Goal: Information Seeking & Learning: Find specific fact

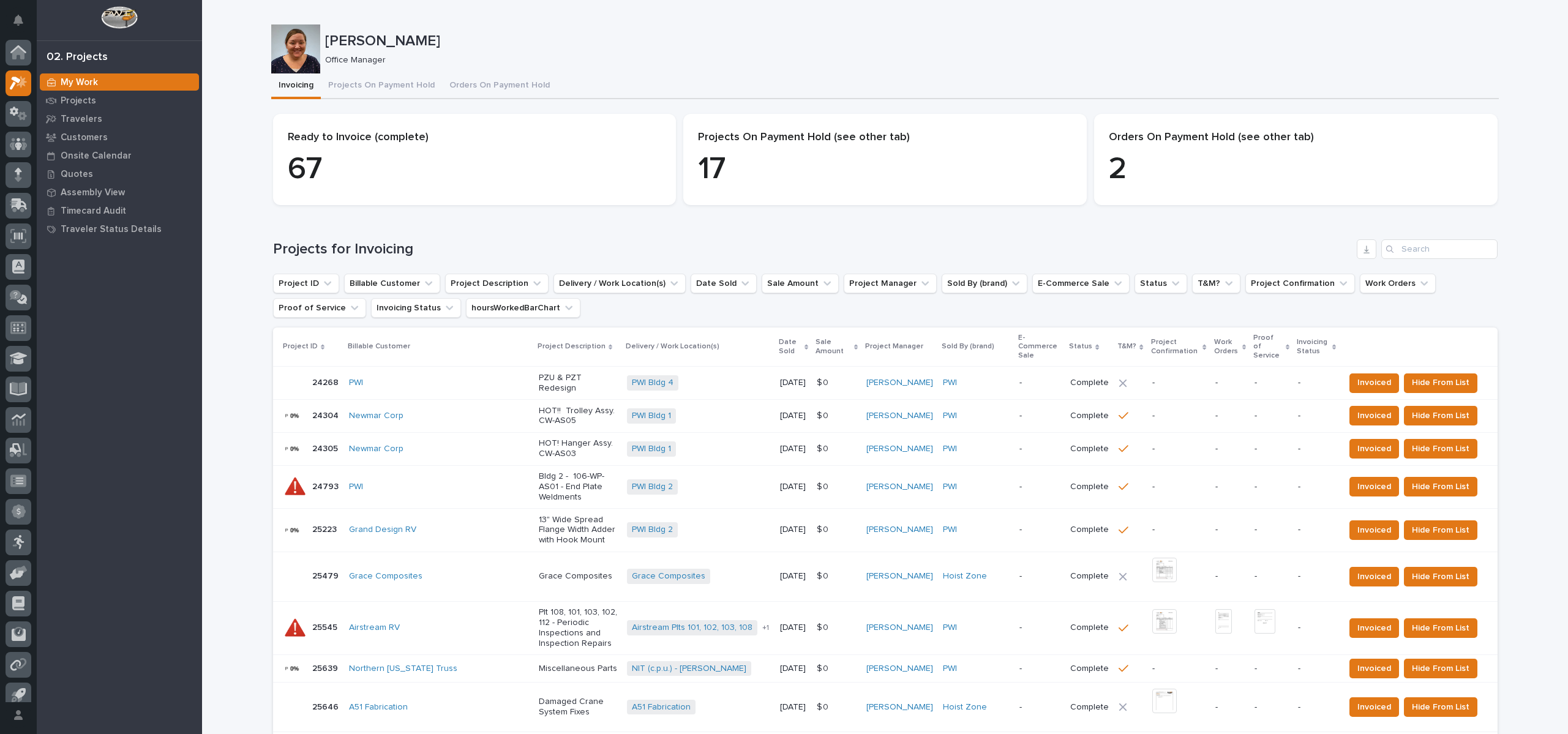
scroll to position [11, 0]
click at [24, 198] on icon at bounding box center [18, 195] width 15 height 11
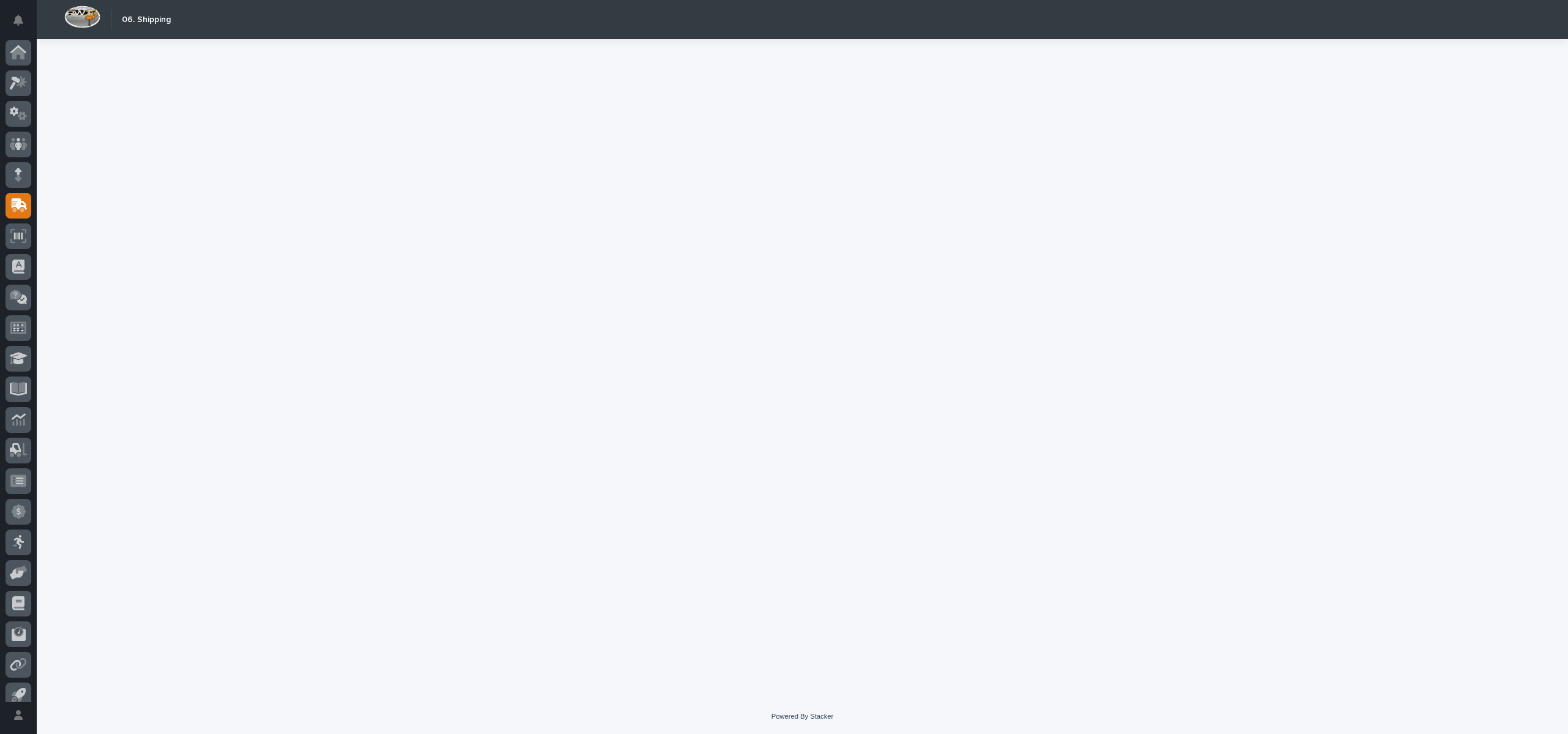
scroll to position [11, 0]
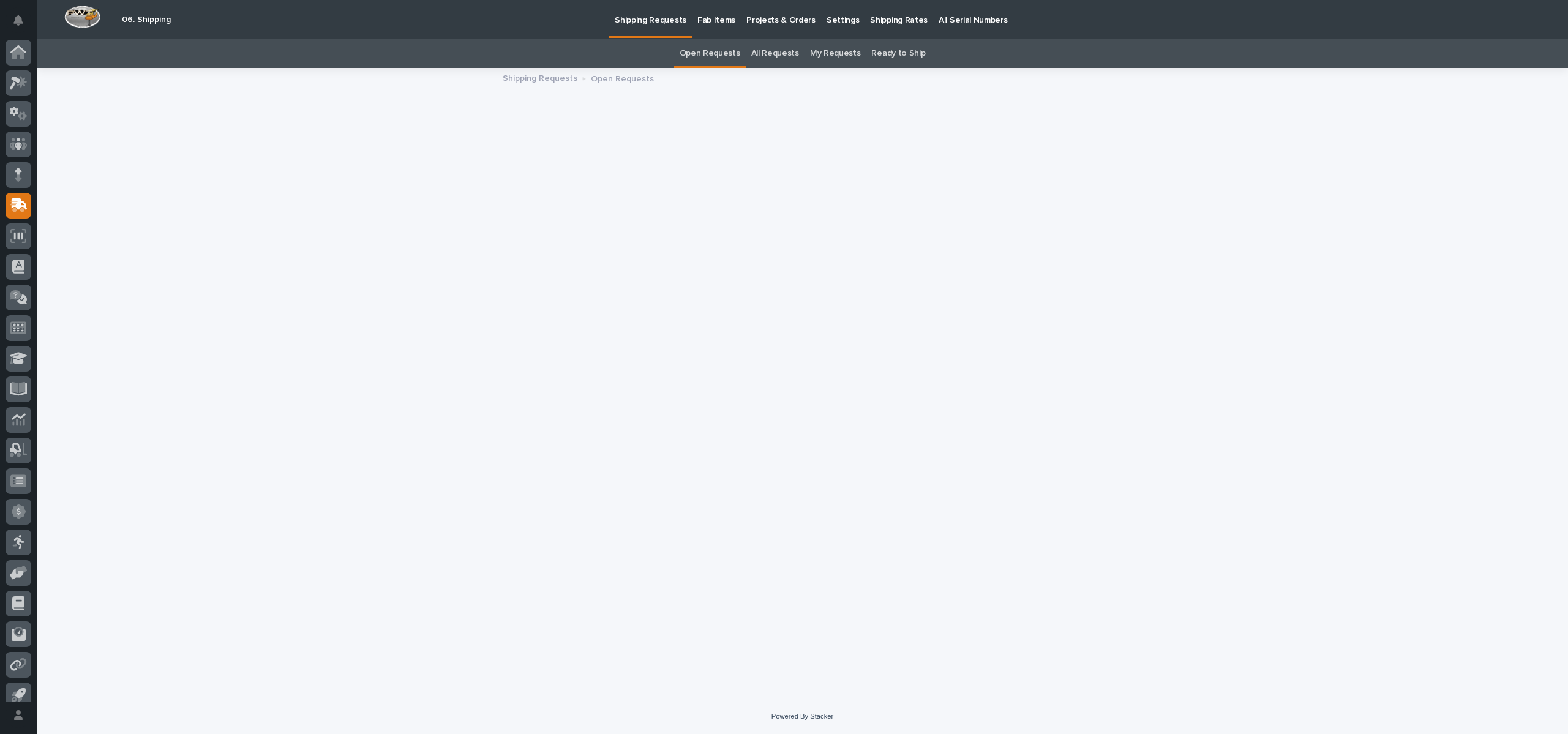
scroll to position [11, 0]
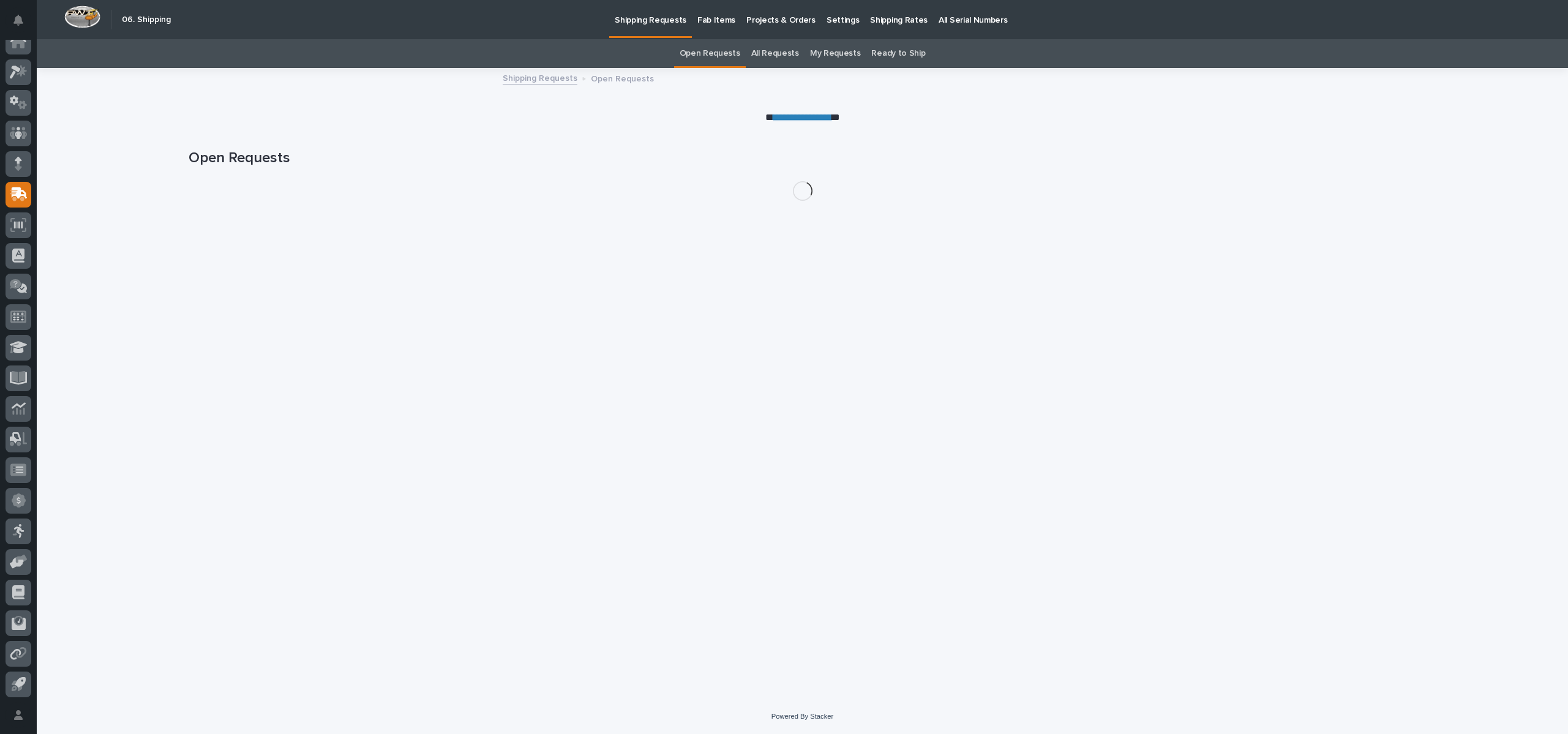
click at [772, 57] on link "All Requests" at bounding box center [775, 53] width 48 height 29
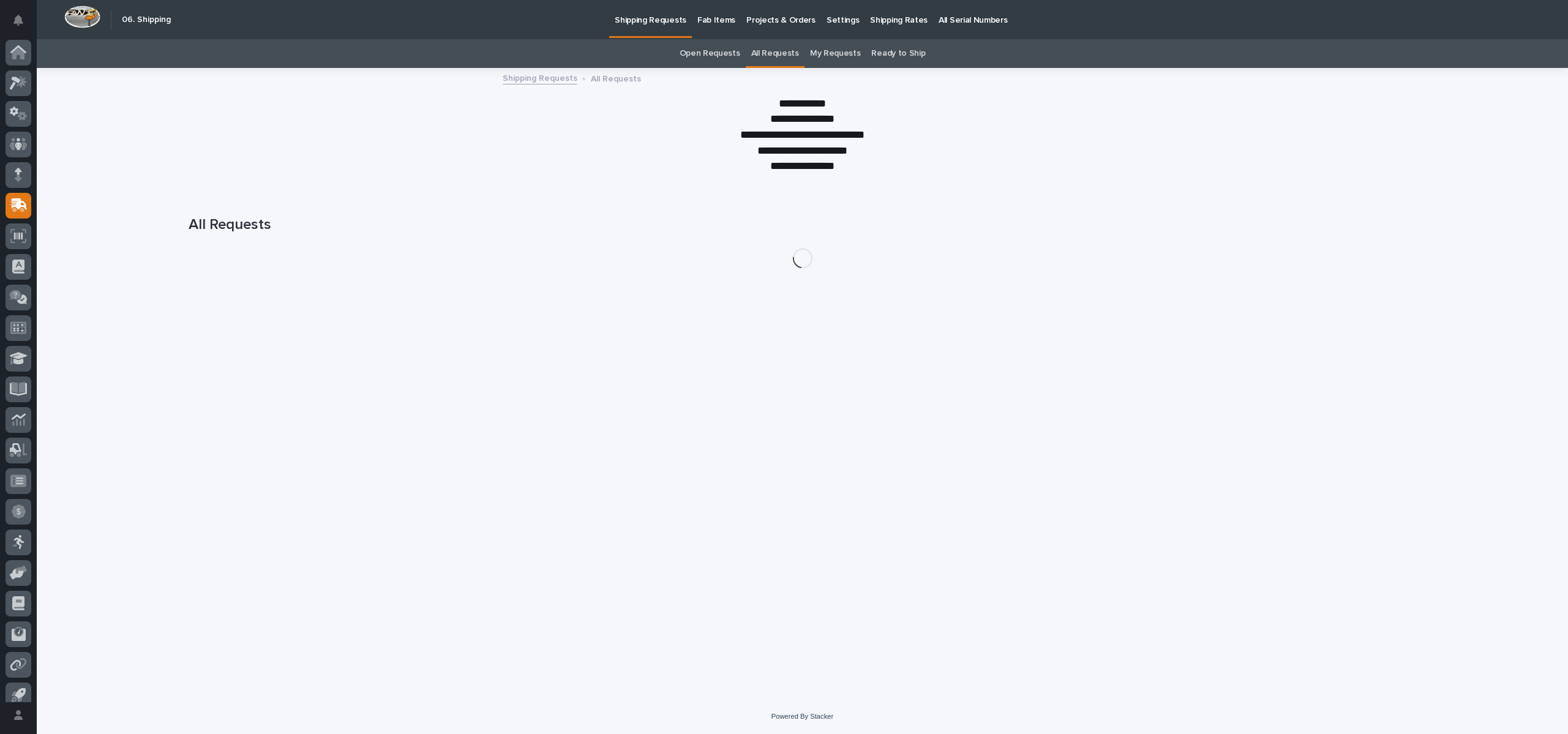
scroll to position [11, 0]
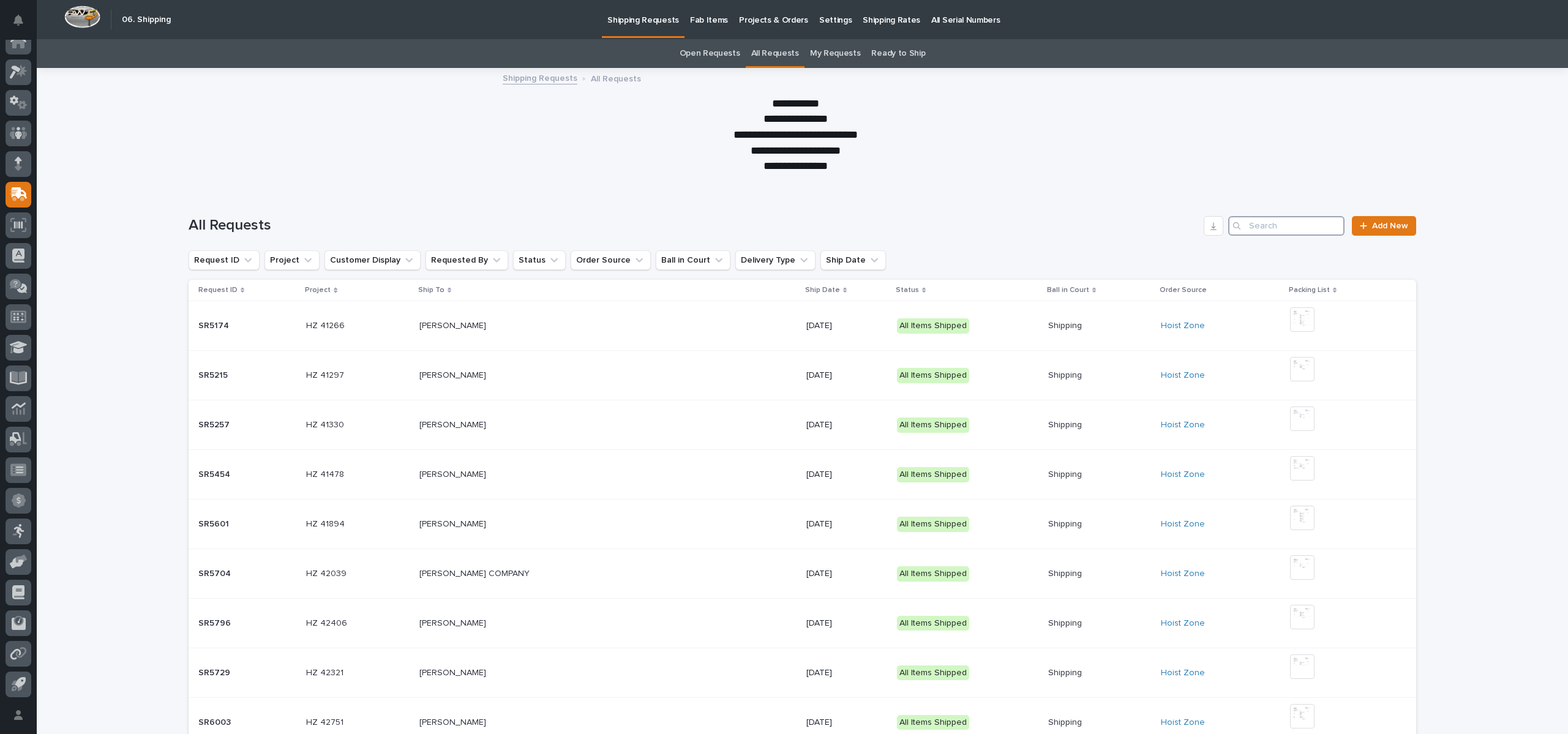
click at [1292, 224] on input "Search" at bounding box center [1286, 226] width 116 height 20
type input "6534"
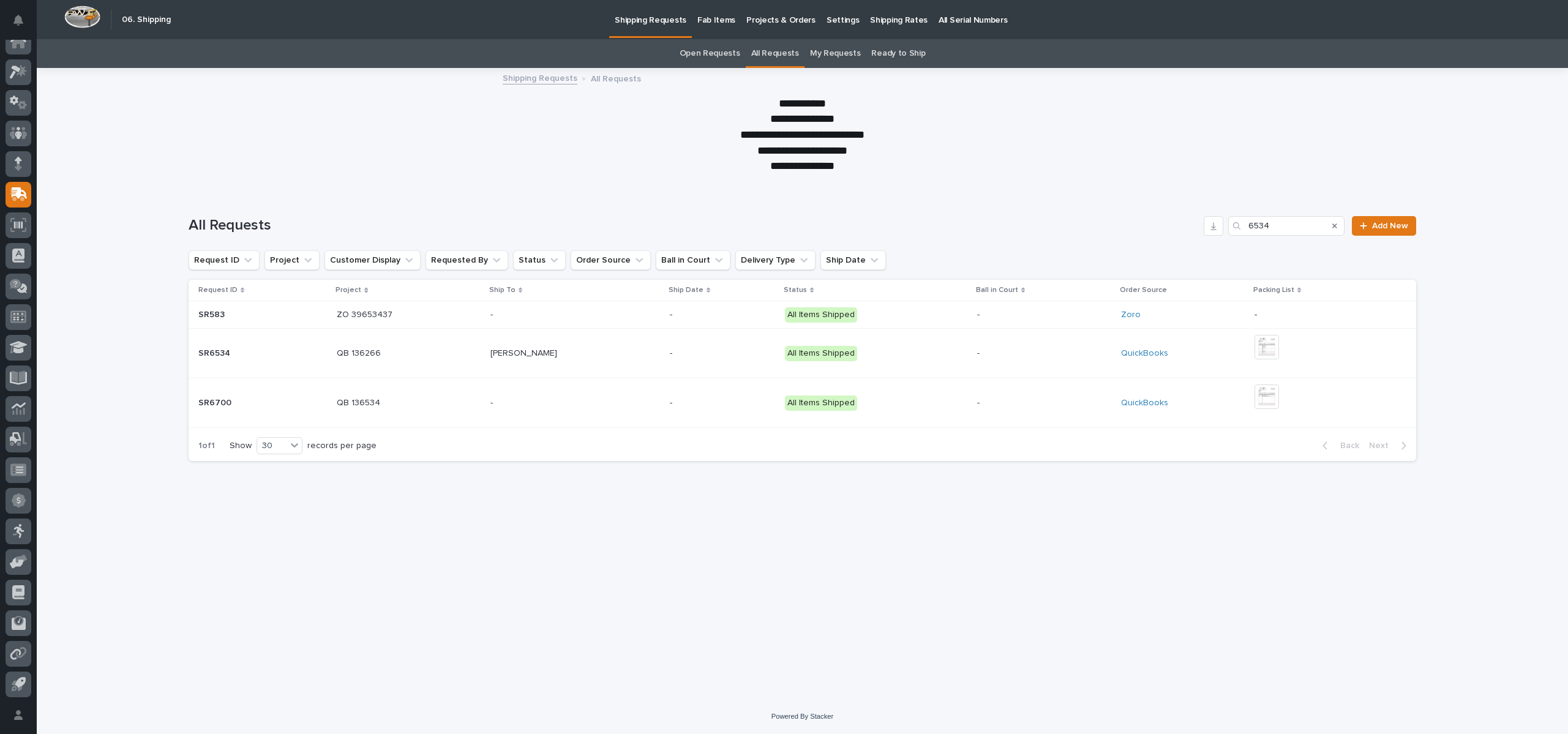
click at [216, 352] on p "SR6534" at bounding box center [215, 352] width 34 height 13
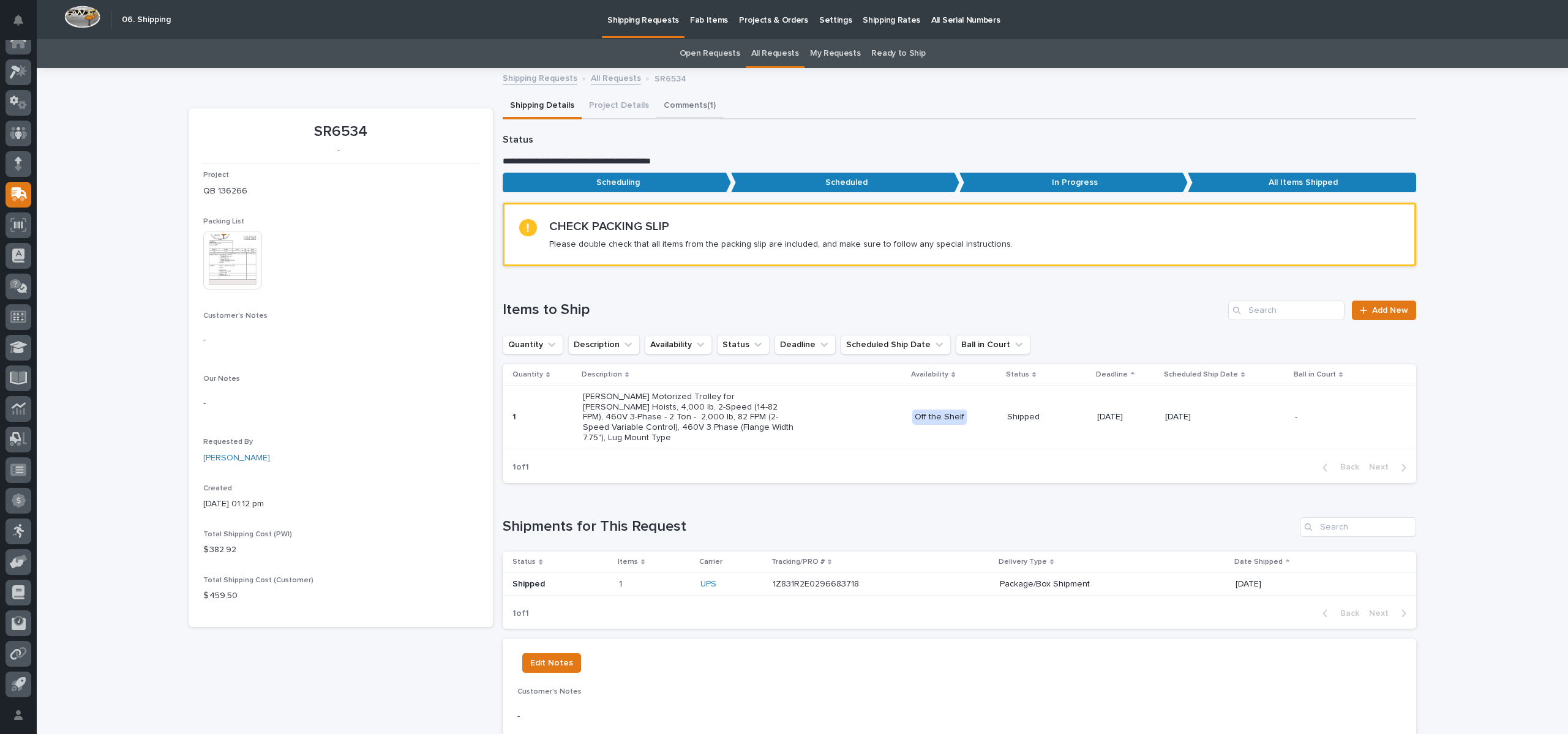
click at [693, 104] on button "Comments (1)" at bounding box center [689, 106] width 67 height 26
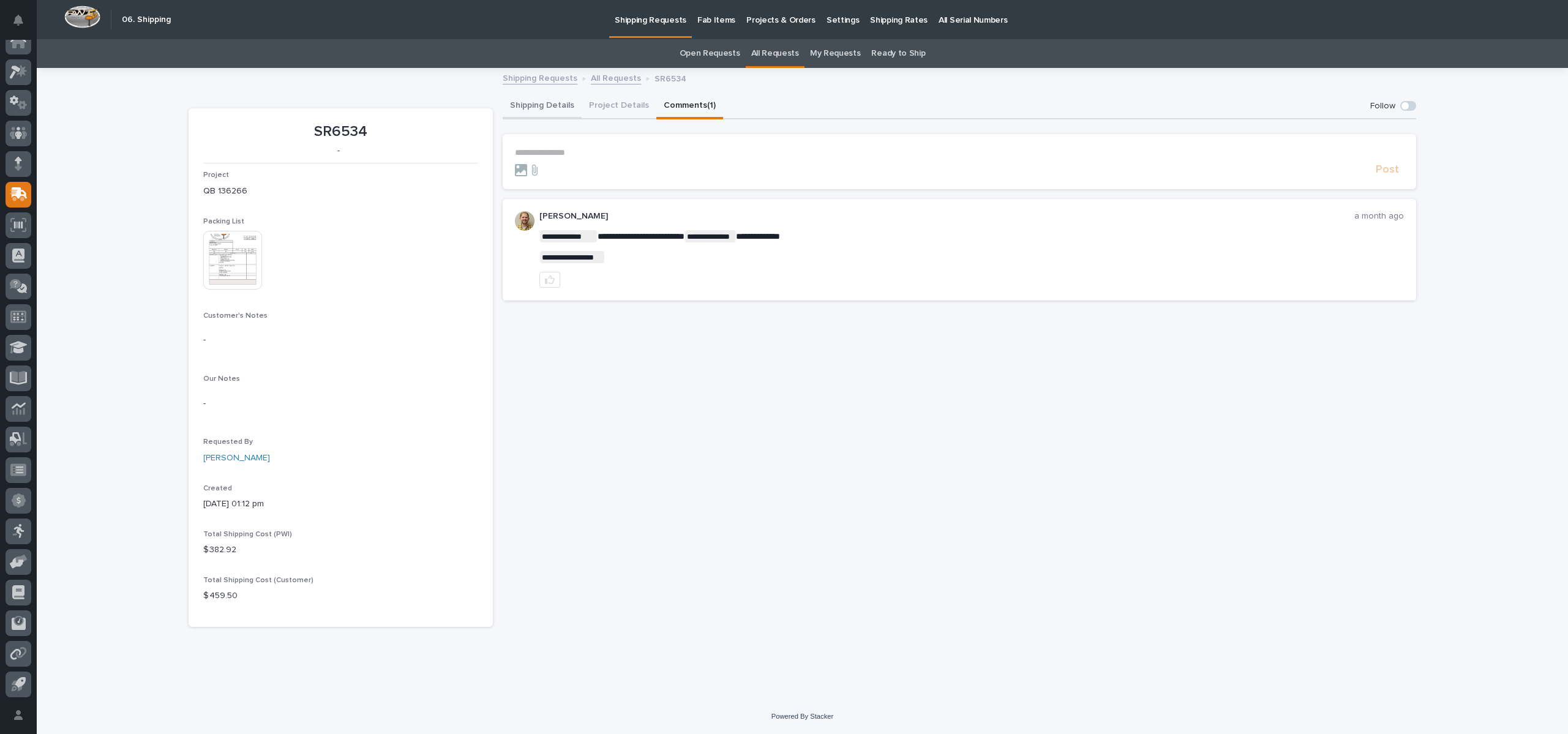
click at [613, 104] on button "Project Details" at bounding box center [619, 106] width 75 height 26
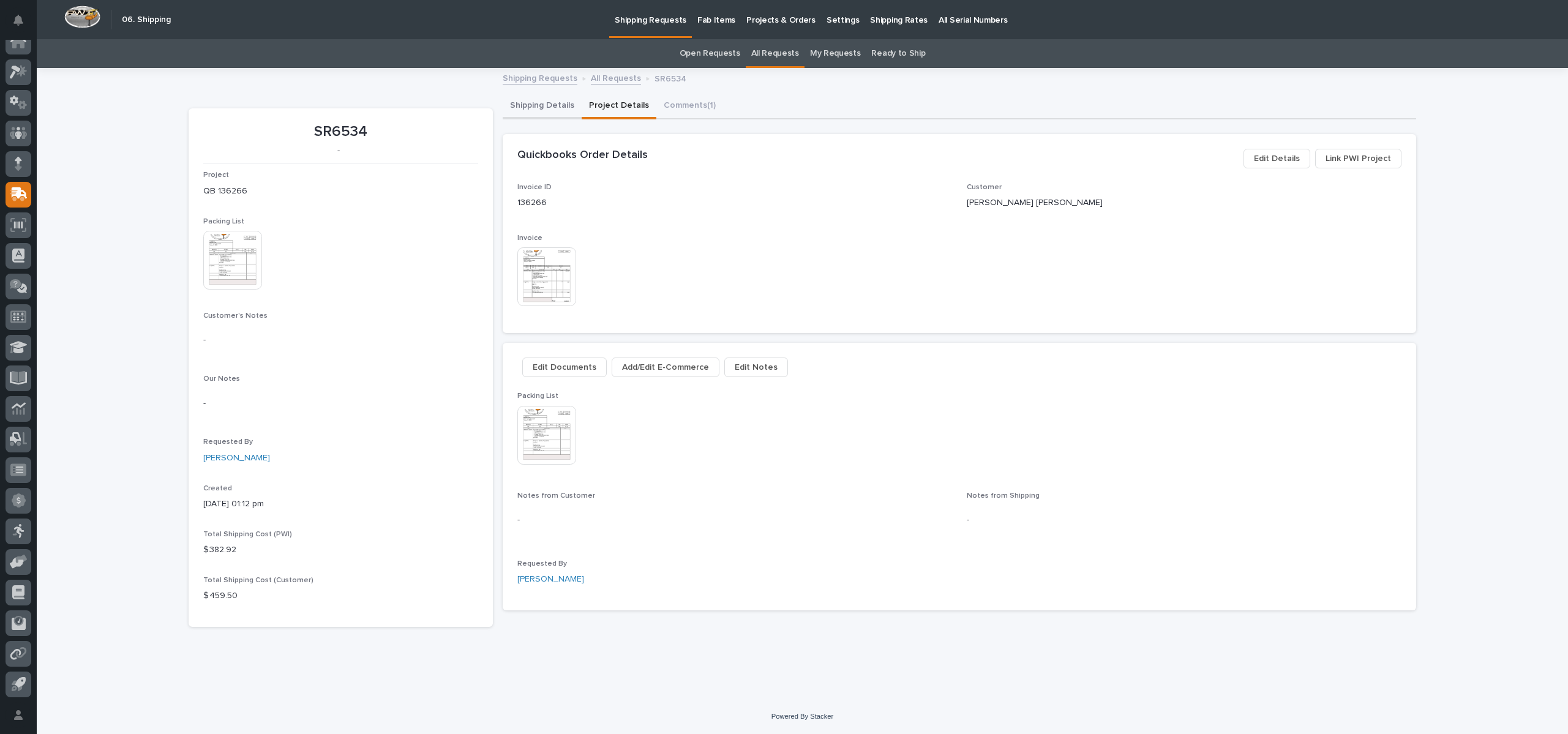
click at [539, 103] on button "Shipping Details" at bounding box center [542, 106] width 79 height 26
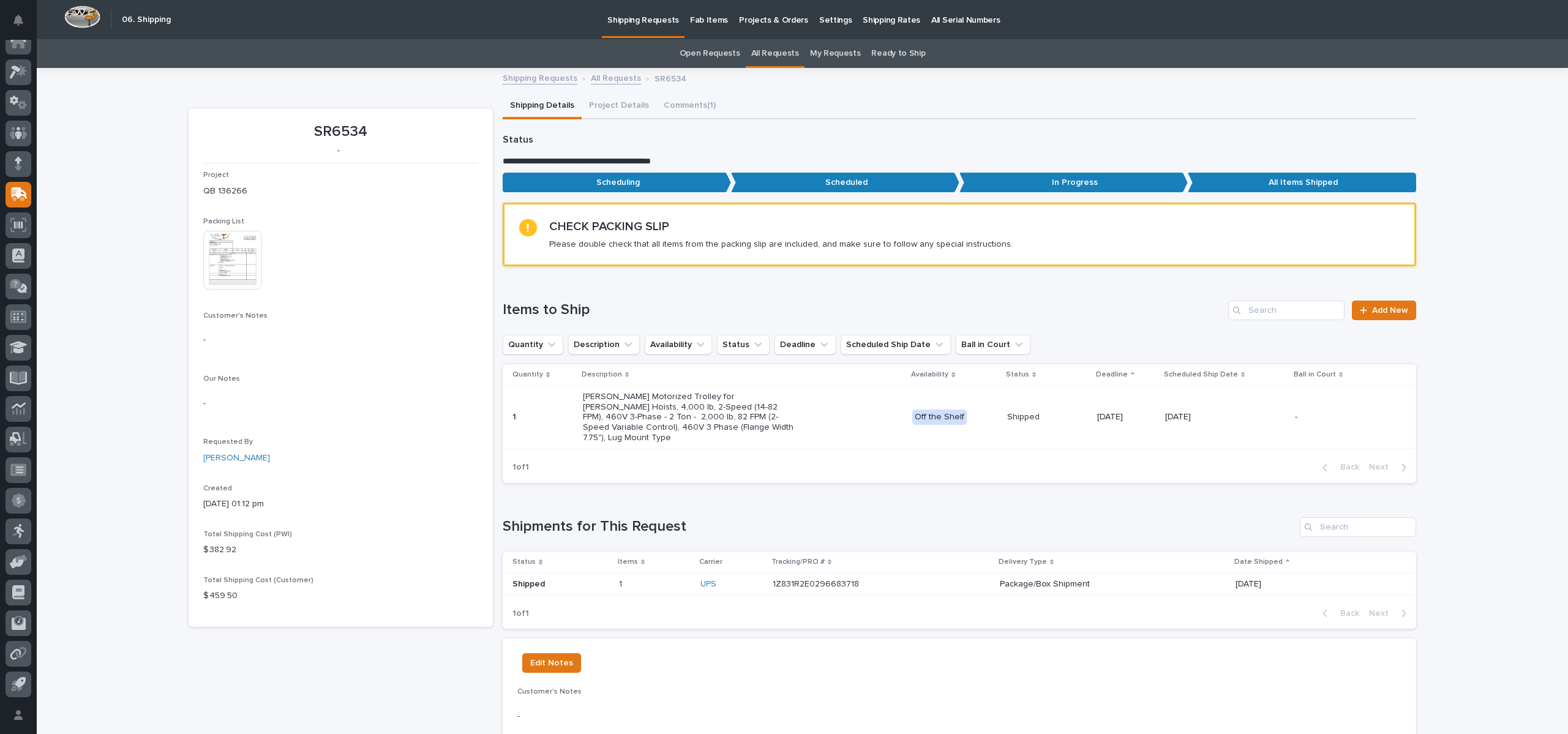
click at [590, 79] on link "All Requests" at bounding box center [615, 77] width 50 height 14
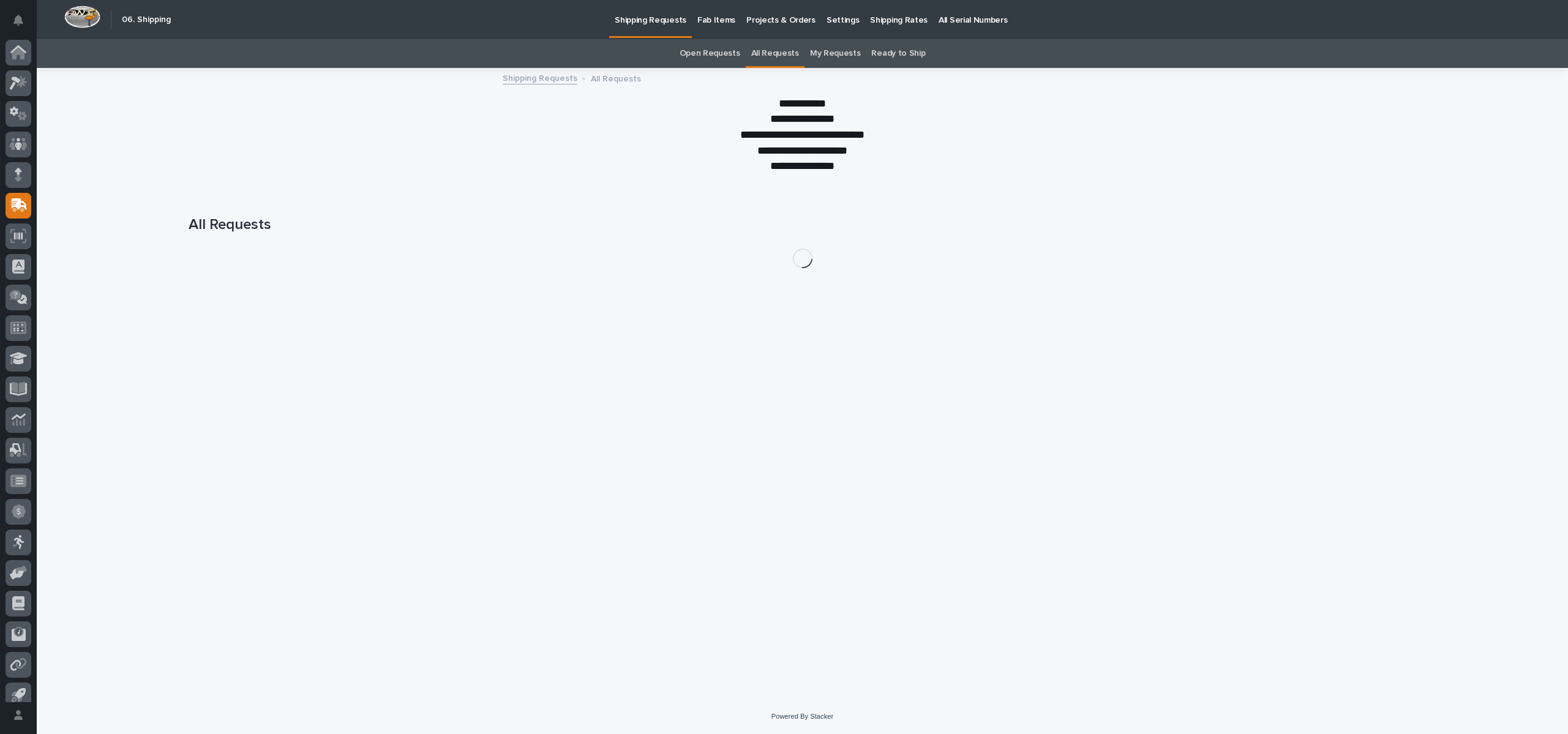
scroll to position [11, 0]
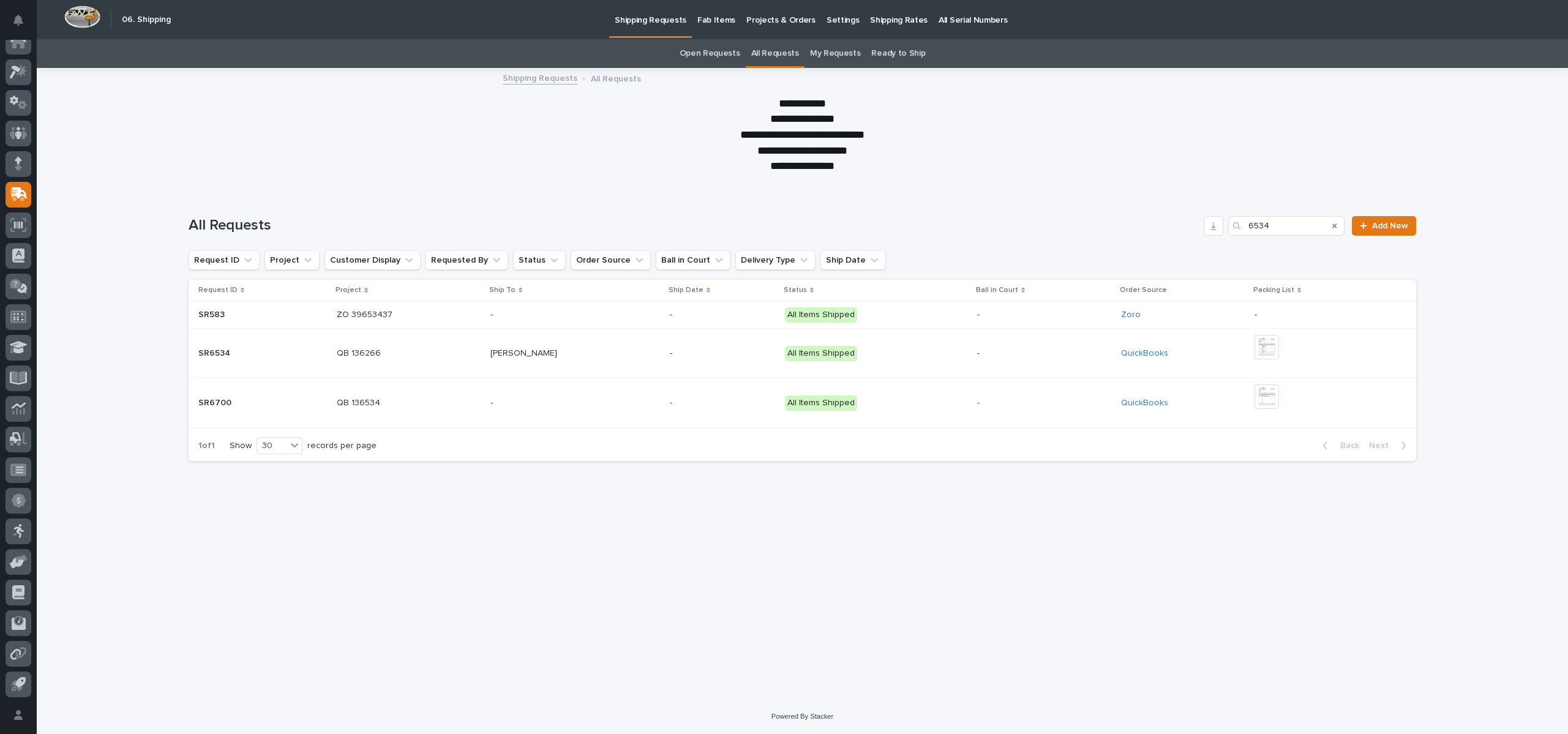
click at [543, 179] on div at bounding box center [803, 130] width 1531 height 123
click at [537, 146] on div "**********" at bounding box center [802, 135] width 612 height 78
click at [547, 75] on link "Shipping Requests" at bounding box center [540, 77] width 75 height 14
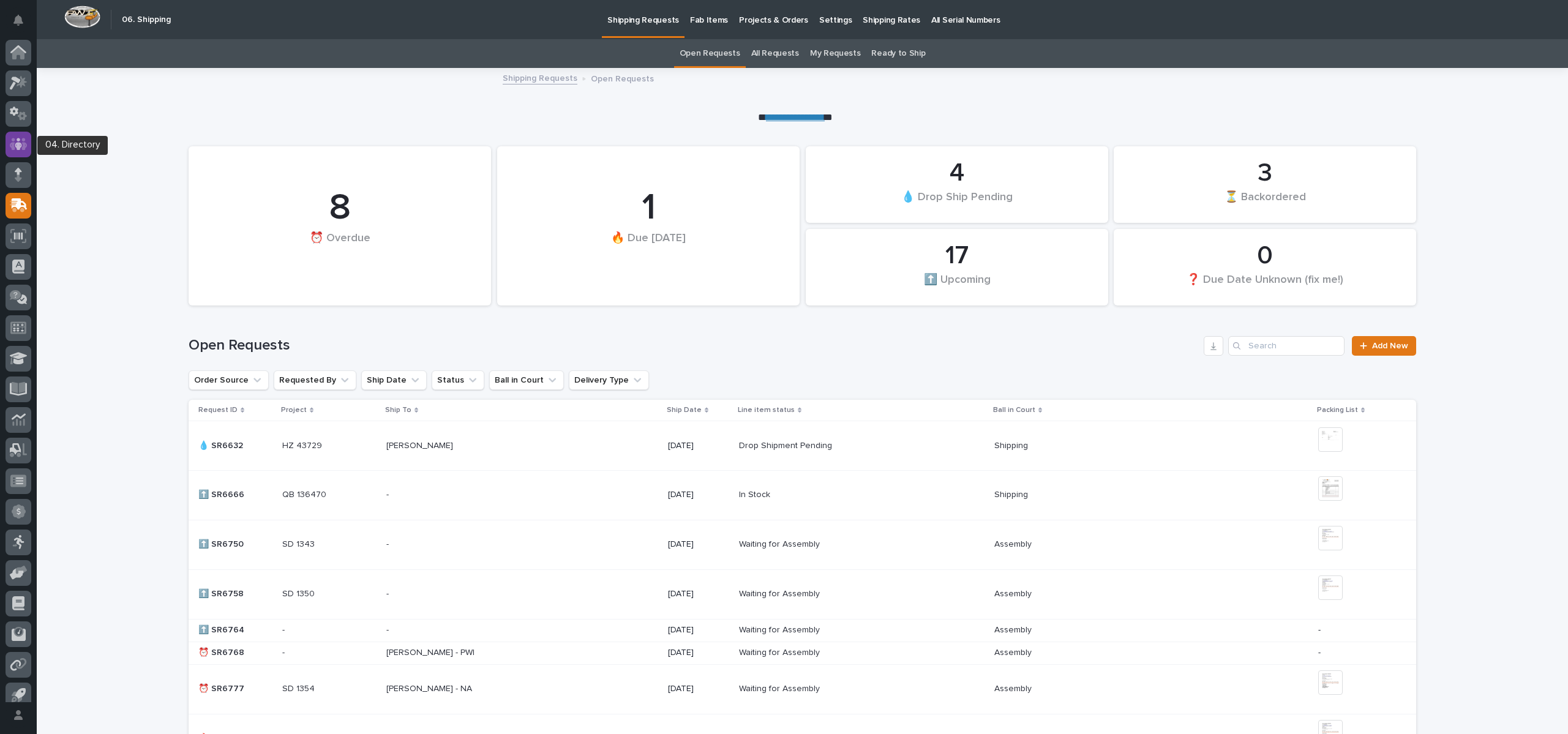
click at [14, 139] on icon at bounding box center [19, 144] width 18 height 12
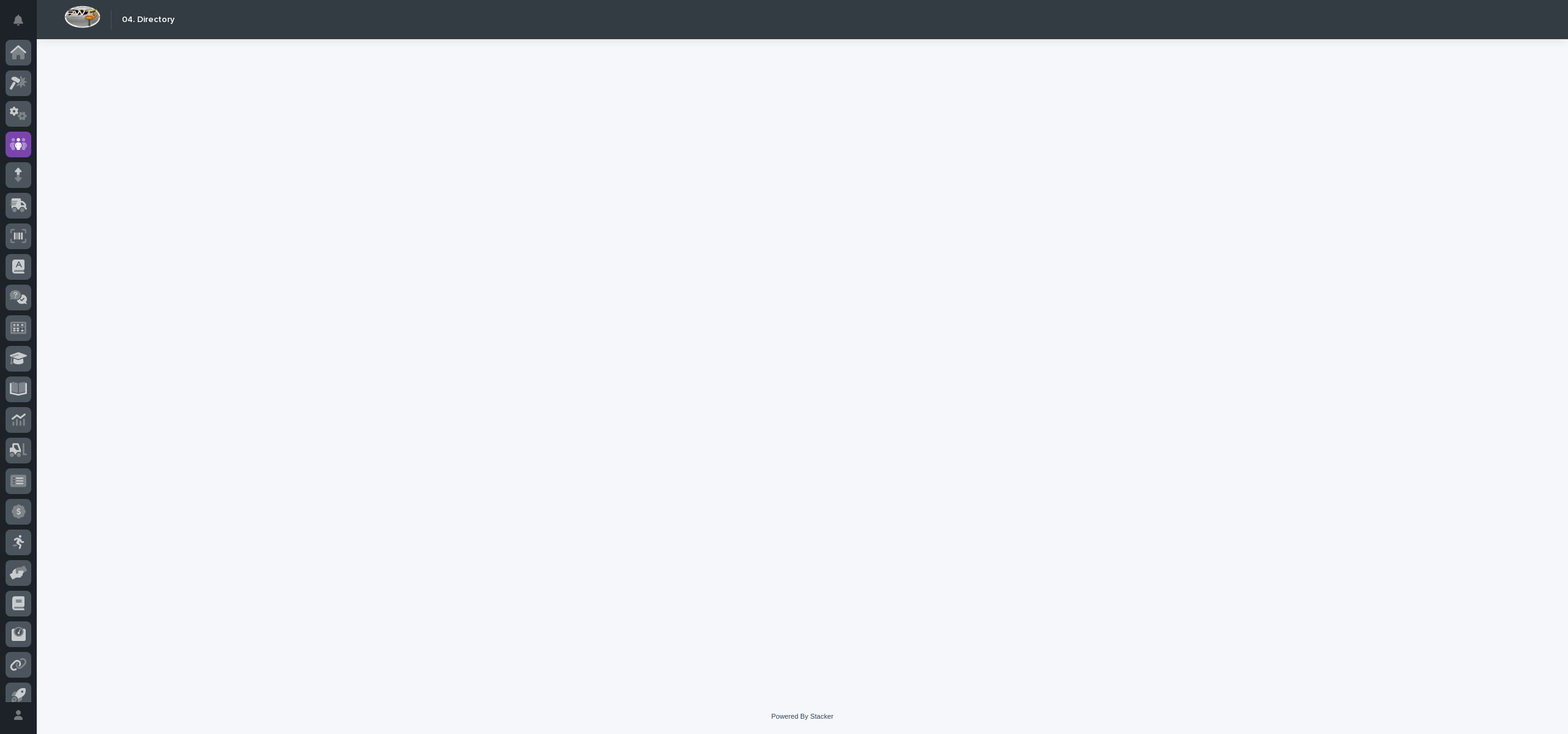
scroll to position [11, 0]
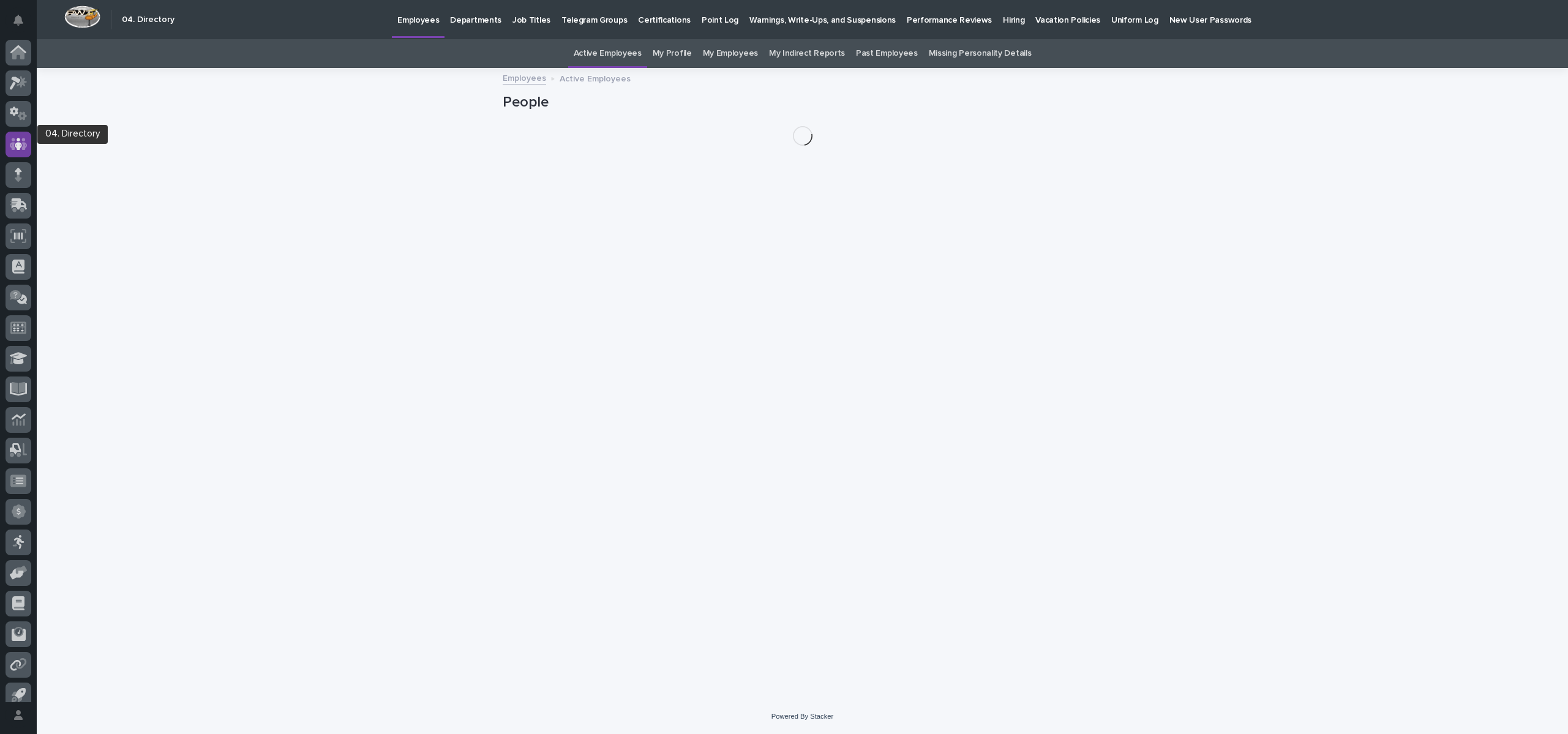
scroll to position [11, 0]
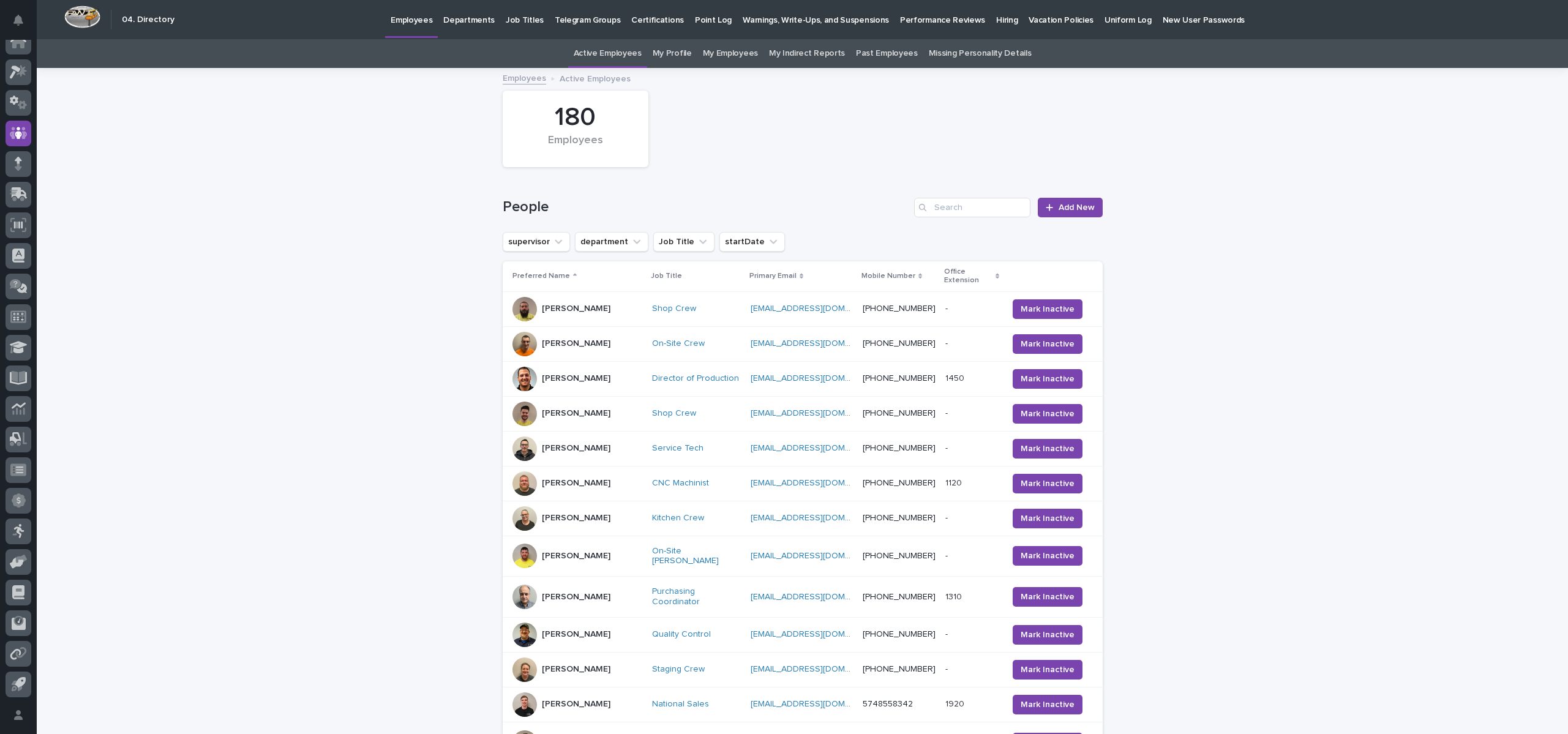
click at [939, 196] on div "People Add New" at bounding box center [803, 202] width 600 height 59
click at [941, 201] on input "Search" at bounding box center [972, 207] width 116 height 20
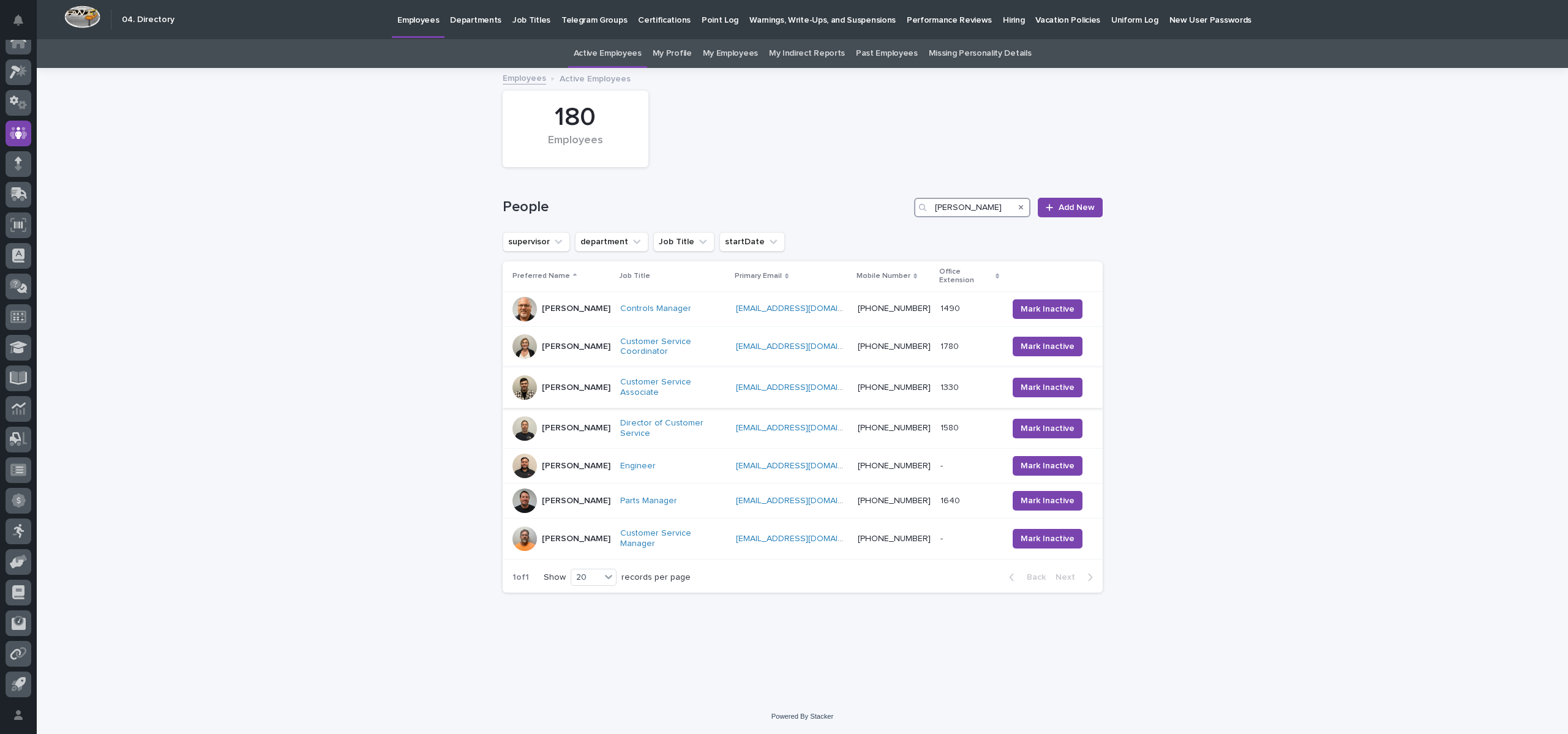
type input "[PERSON_NAME]"
click at [559, 382] on p "[PERSON_NAME]" at bounding box center [576, 387] width 69 height 10
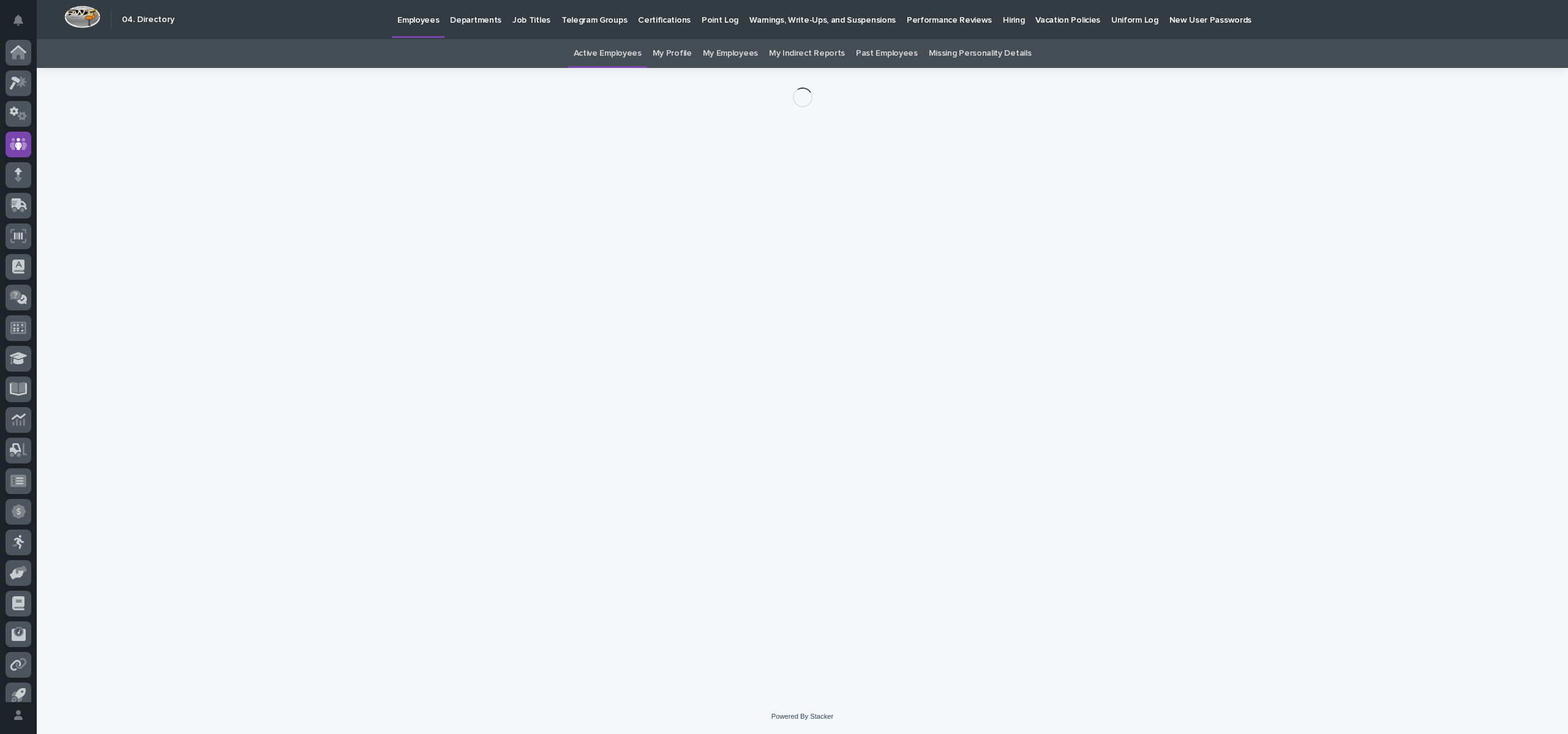
scroll to position [11, 0]
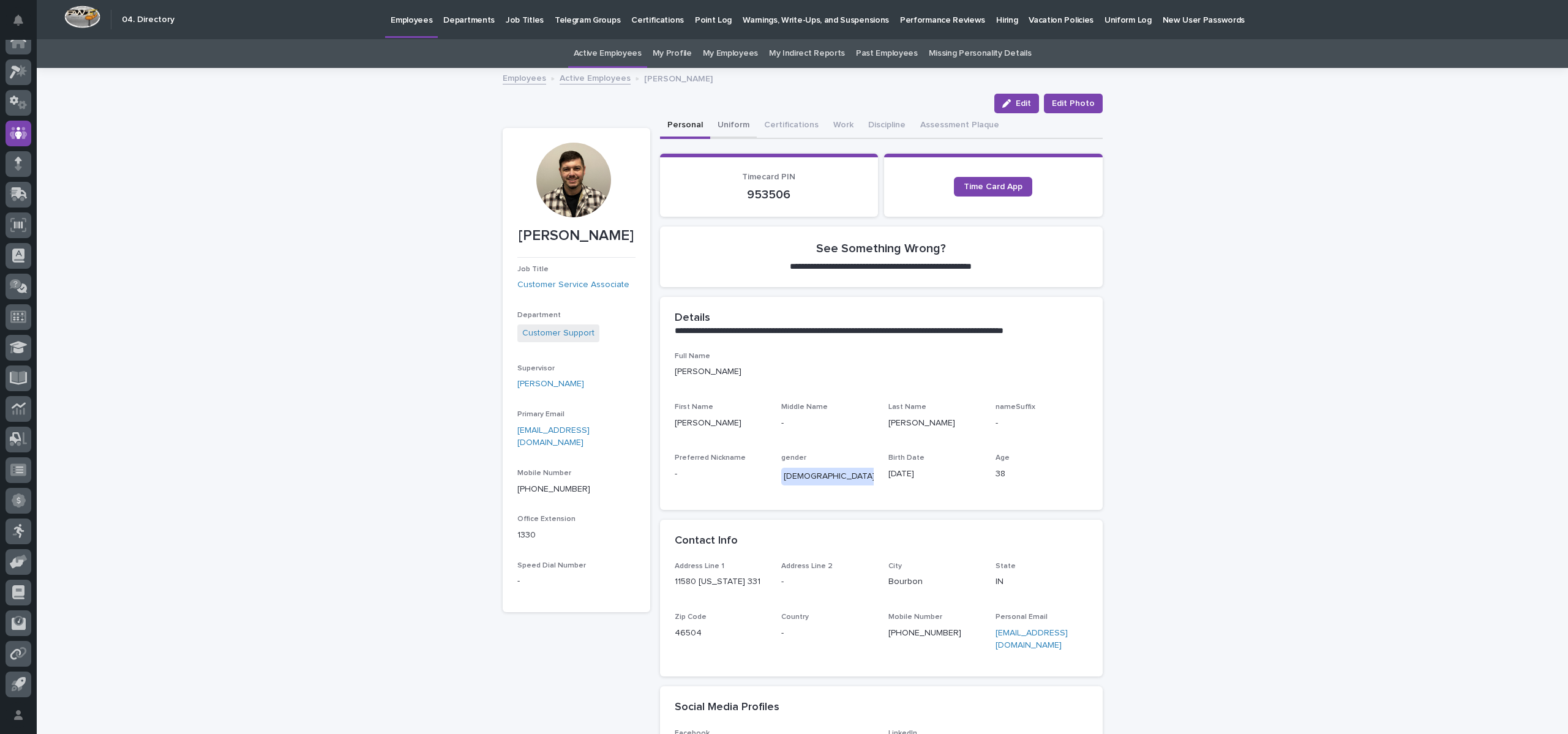
click at [724, 129] on button "Uniform" at bounding box center [733, 126] width 46 height 26
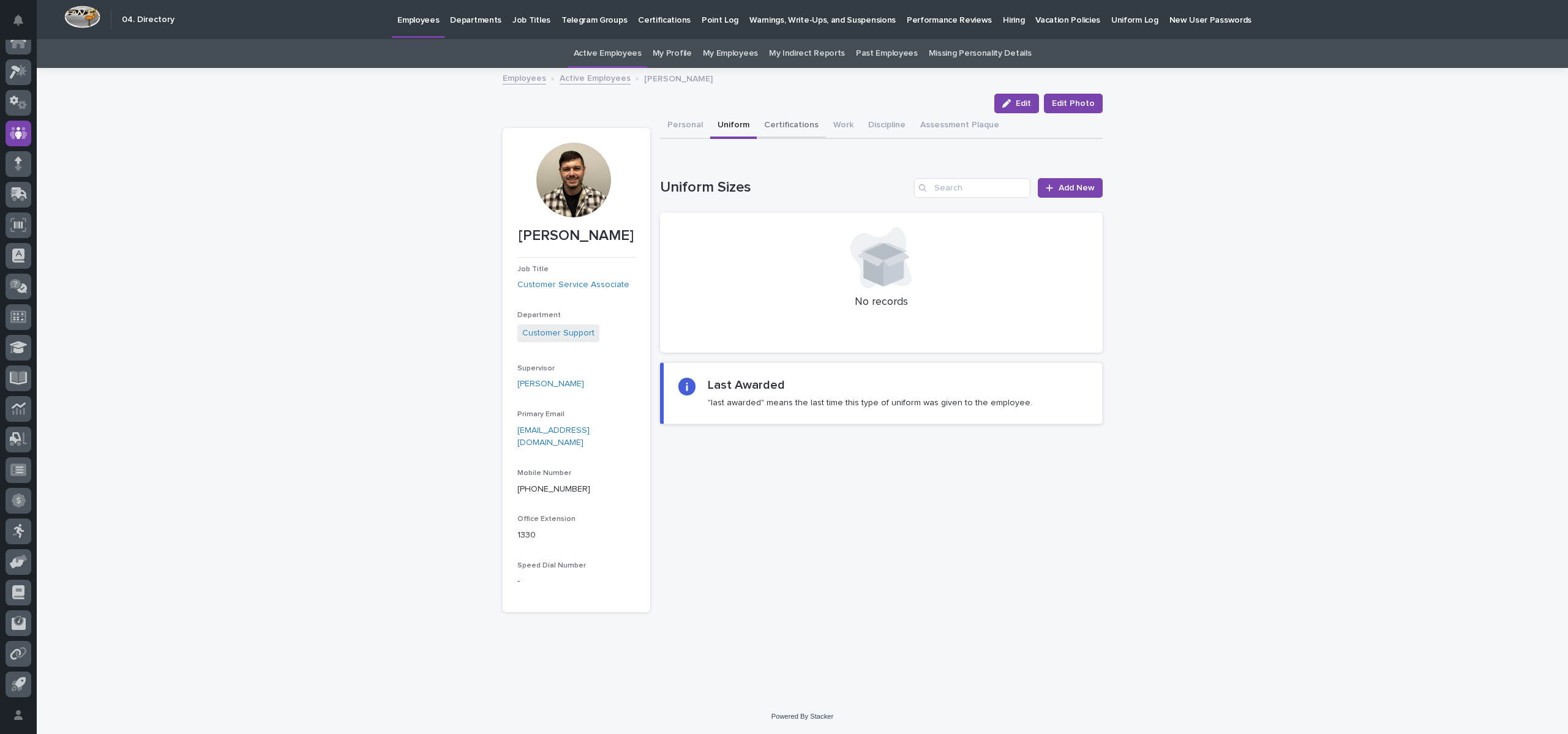
click at [794, 126] on button "Certifications" at bounding box center [791, 126] width 69 height 26
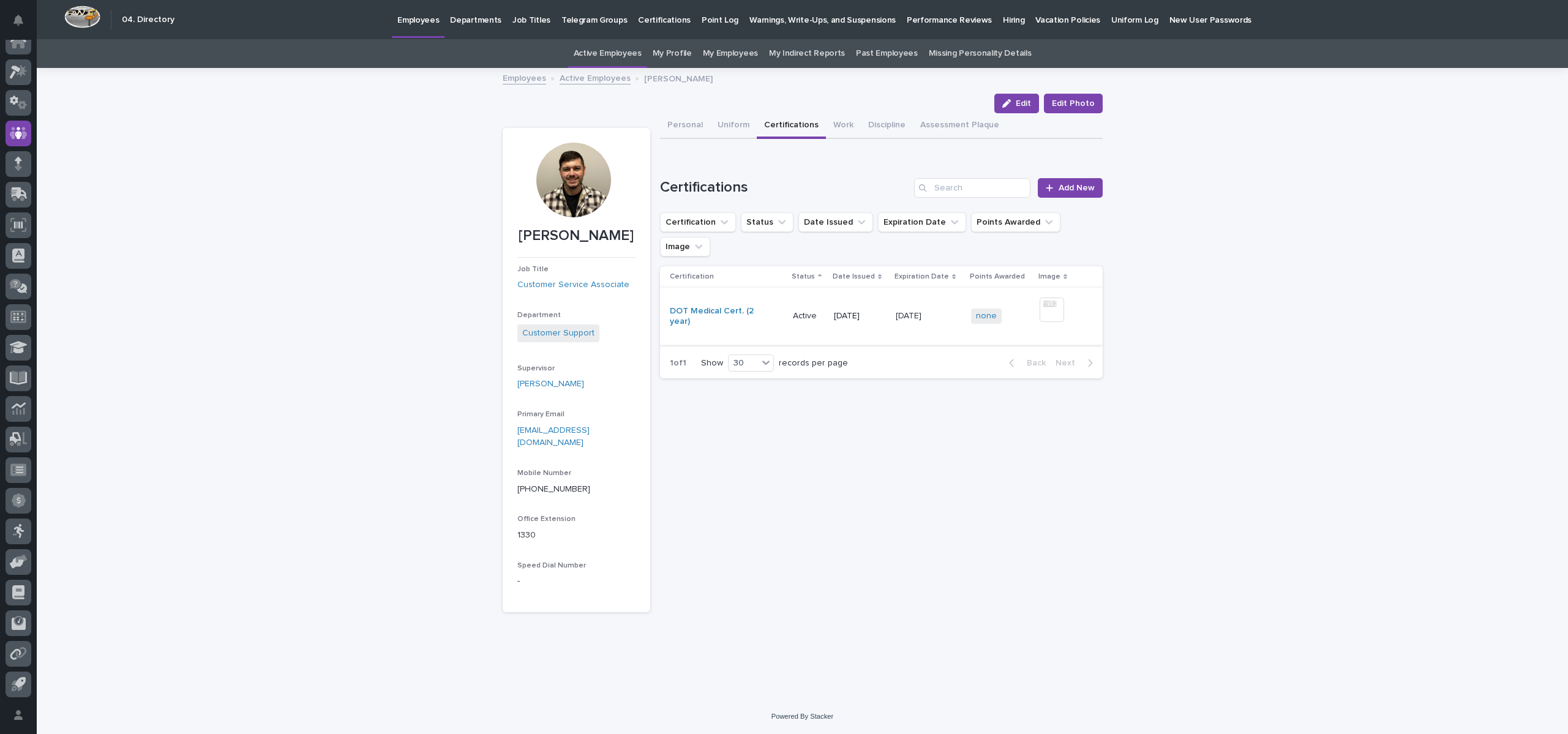
click at [1053, 298] on img at bounding box center [1052, 310] width 24 height 24
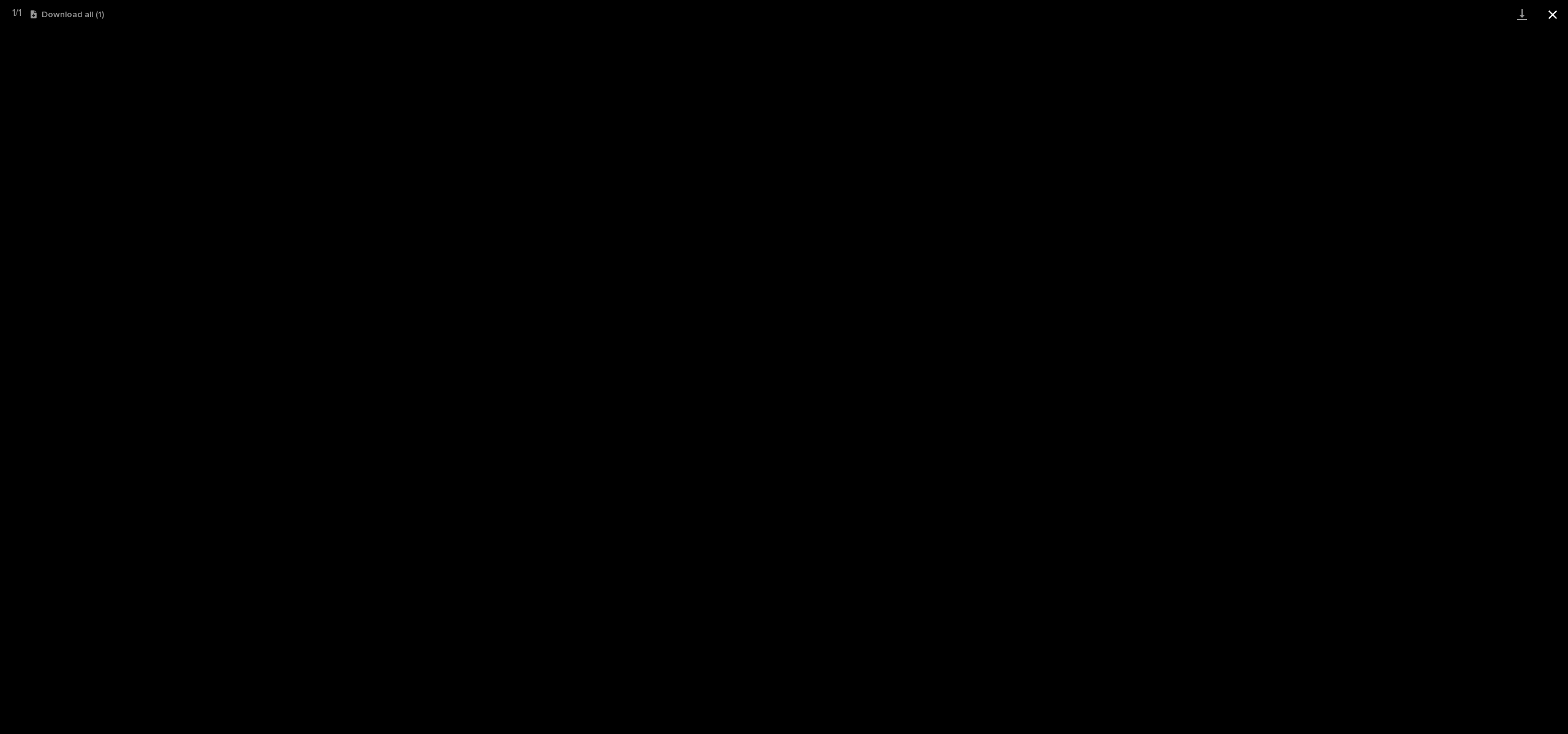
click at [1562, 12] on button "Close gallery" at bounding box center [1552, 14] width 30 height 29
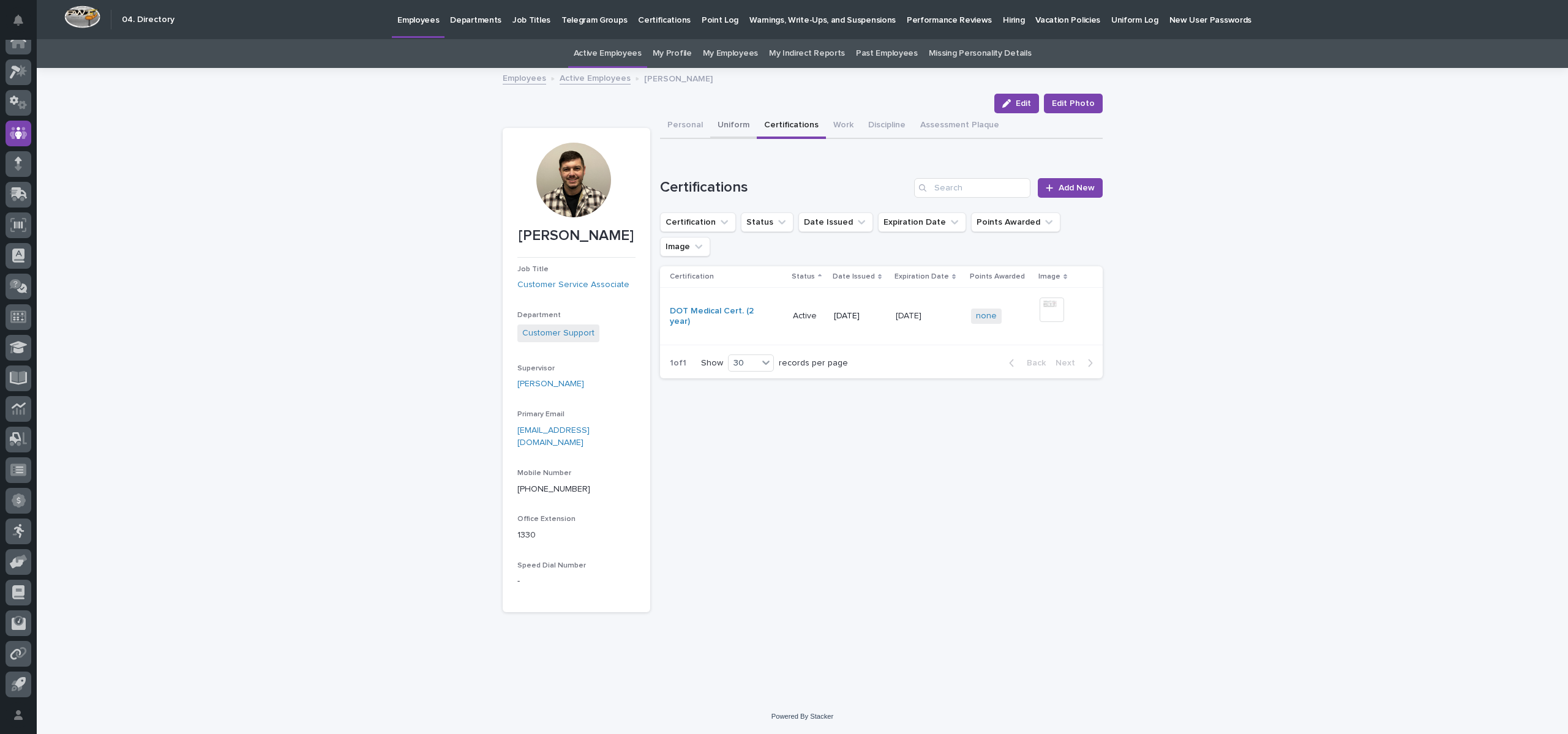
click at [726, 127] on button "Uniform" at bounding box center [733, 126] width 46 height 26
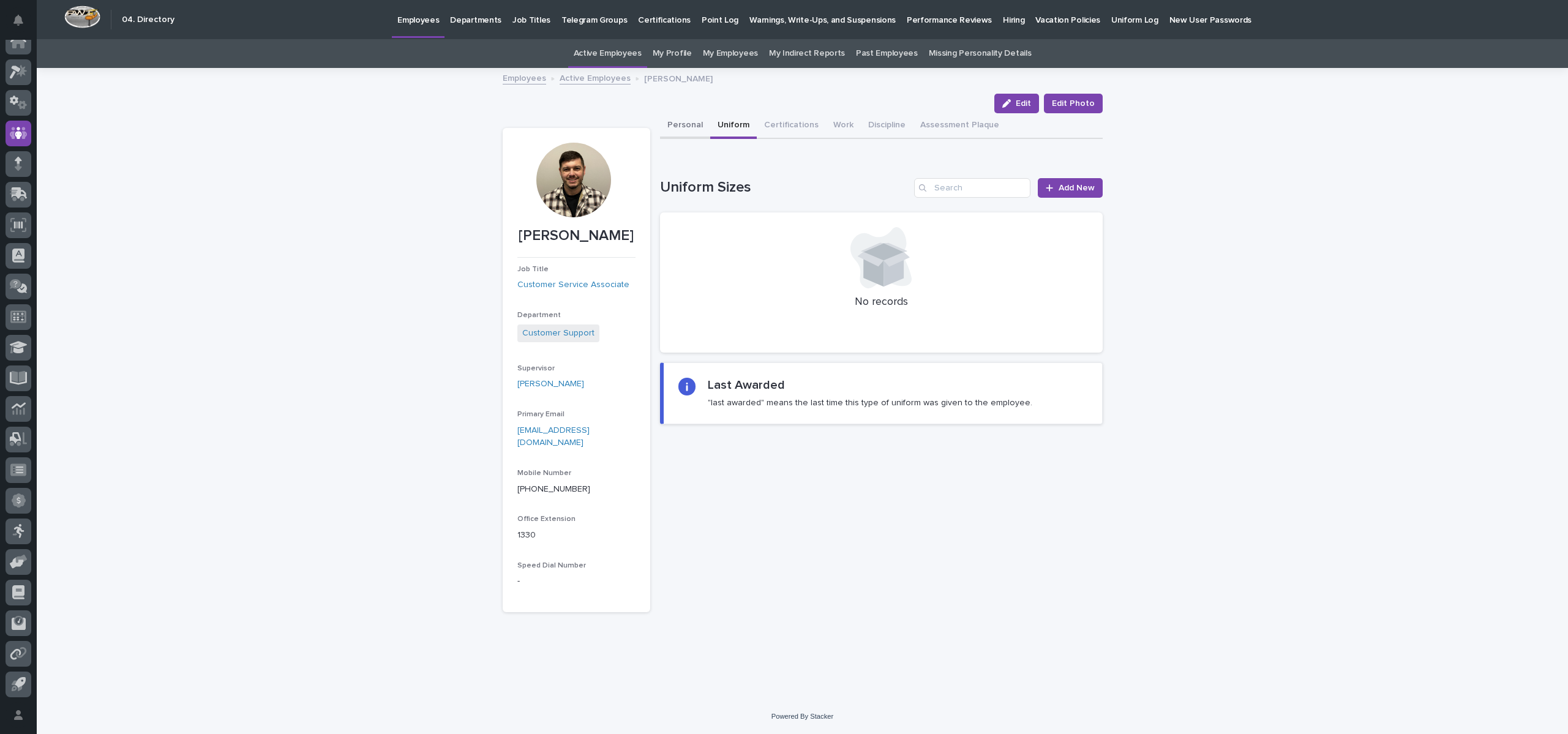
click at [682, 126] on button "Personal" at bounding box center [685, 126] width 50 height 26
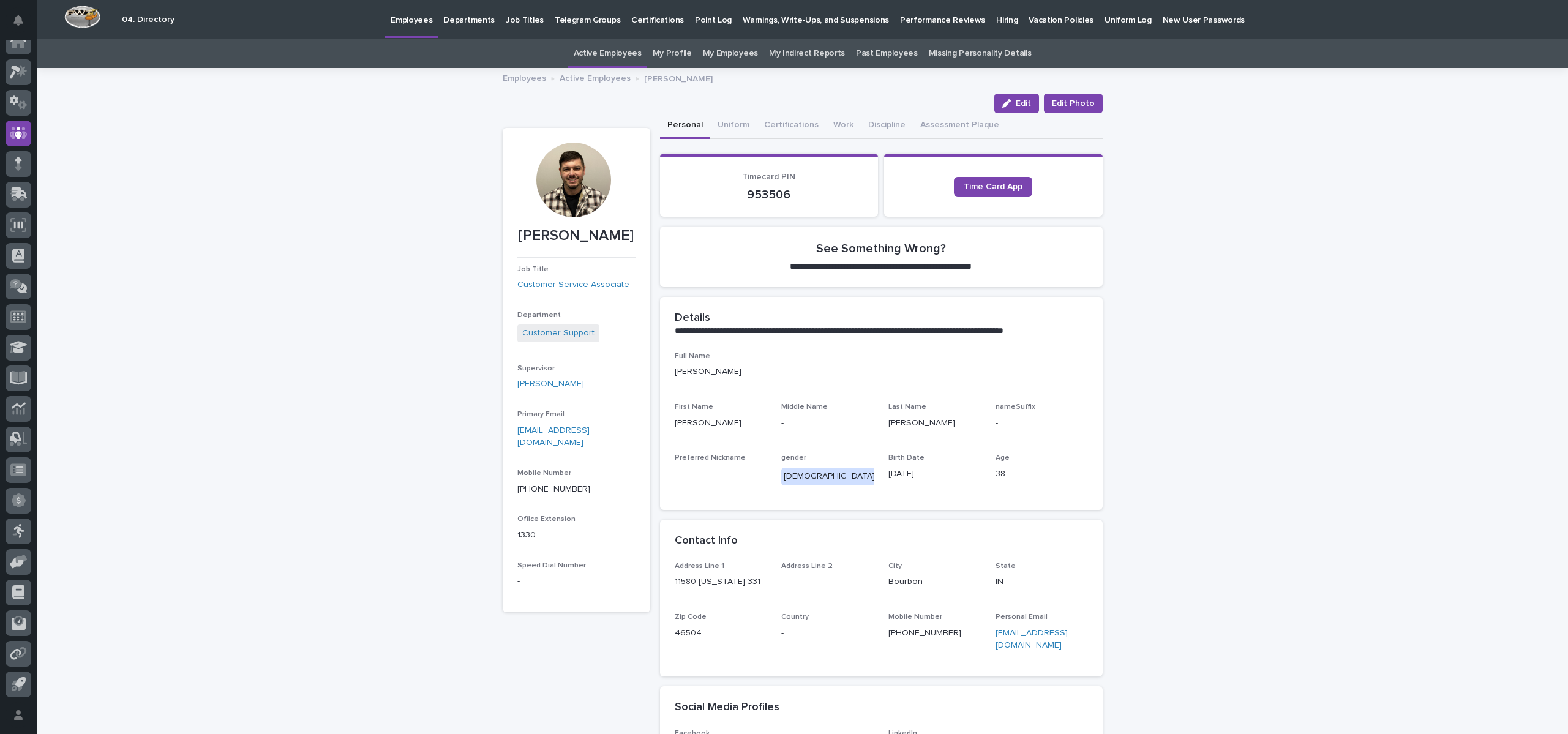
click at [592, 81] on link "Active Employees" at bounding box center [594, 77] width 71 height 14
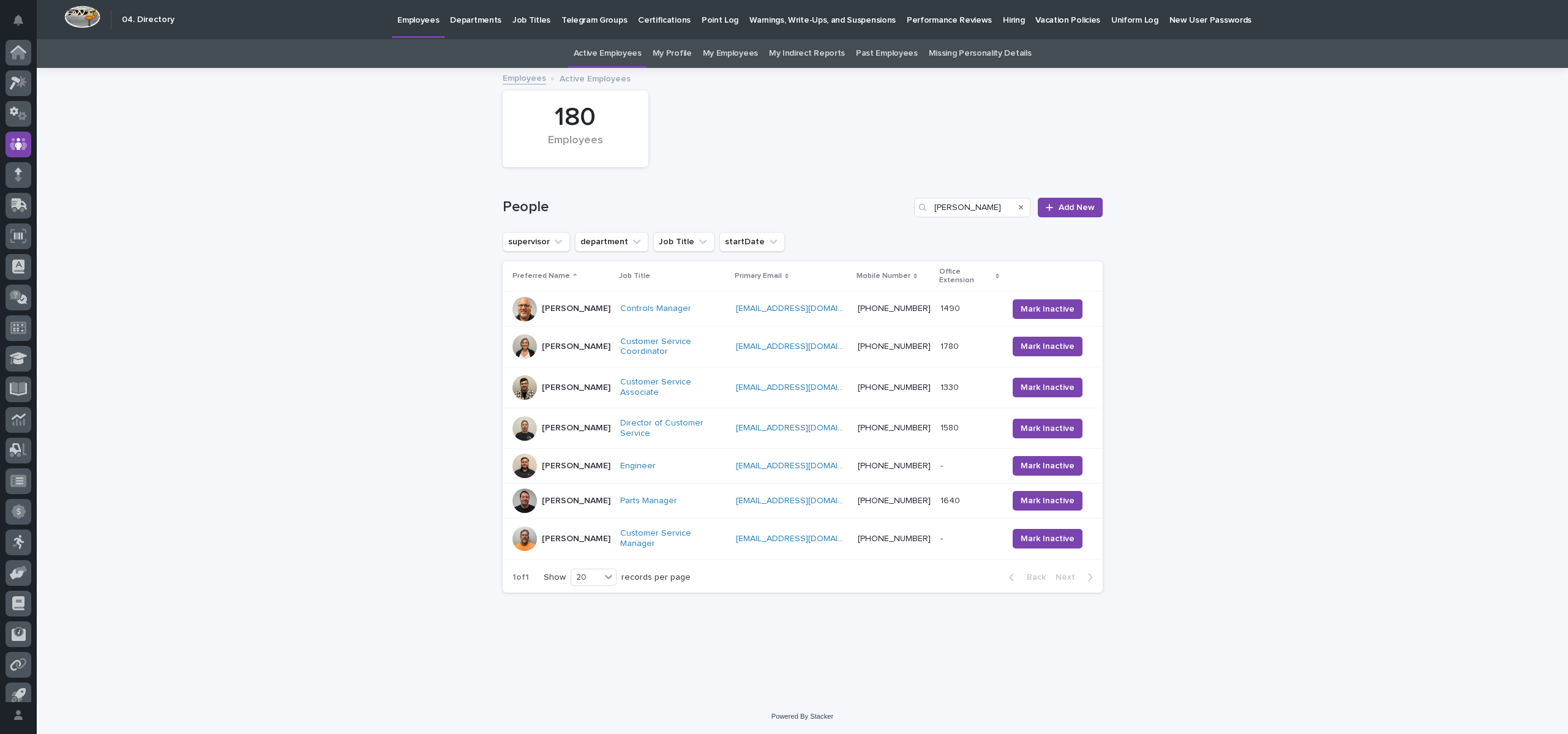
scroll to position [11, 0]
drag, startPoint x: 1015, startPoint y: 208, endPoint x: 1009, endPoint y: 203, distance: 7.8
click at [1014, 208] on div "Search" at bounding box center [1020, 207] width 20 height 20
click at [1023, 204] on icon "Search" at bounding box center [1021, 207] width 5 height 7
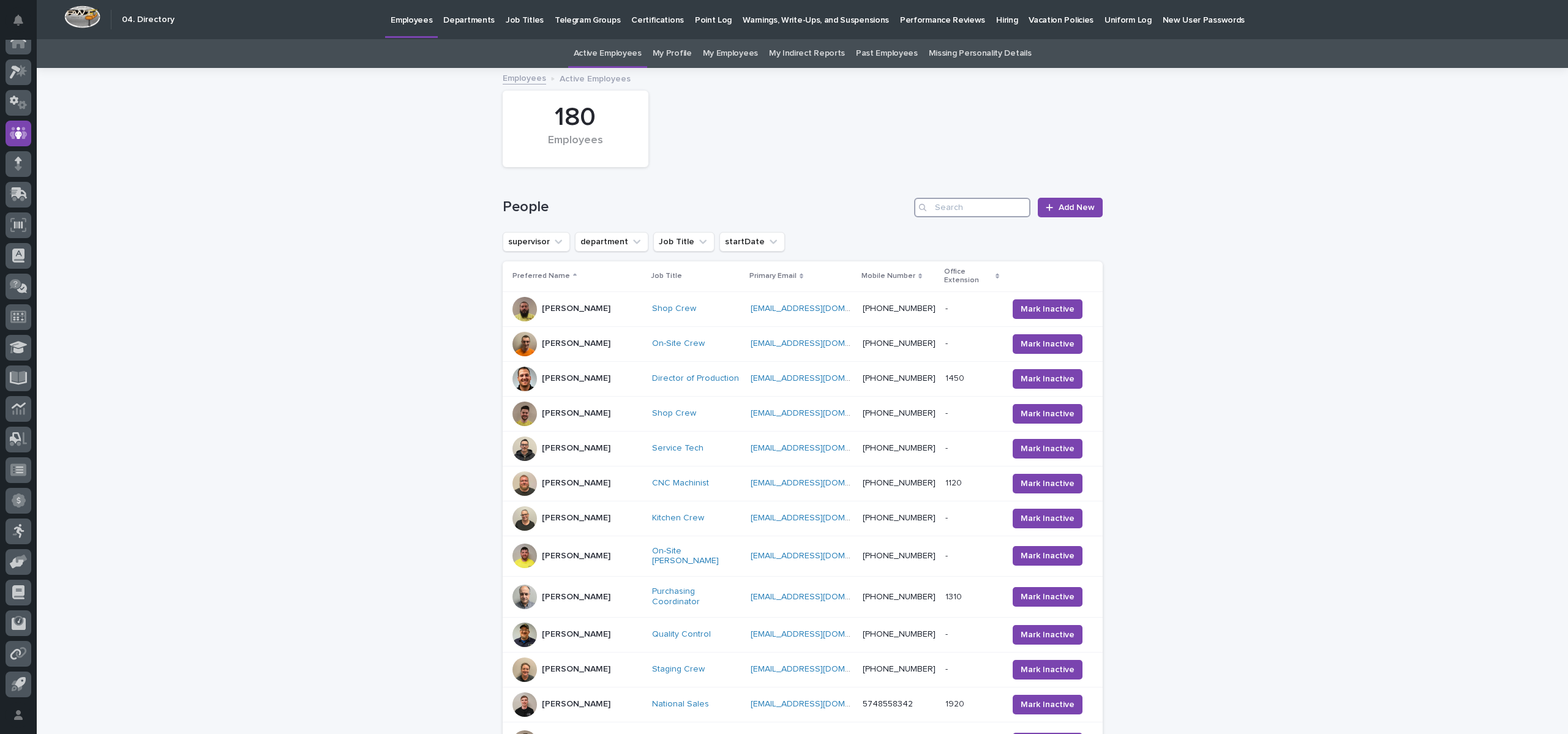
click at [995, 204] on input "Search" at bounding box center [972, 207] width 116 height 20
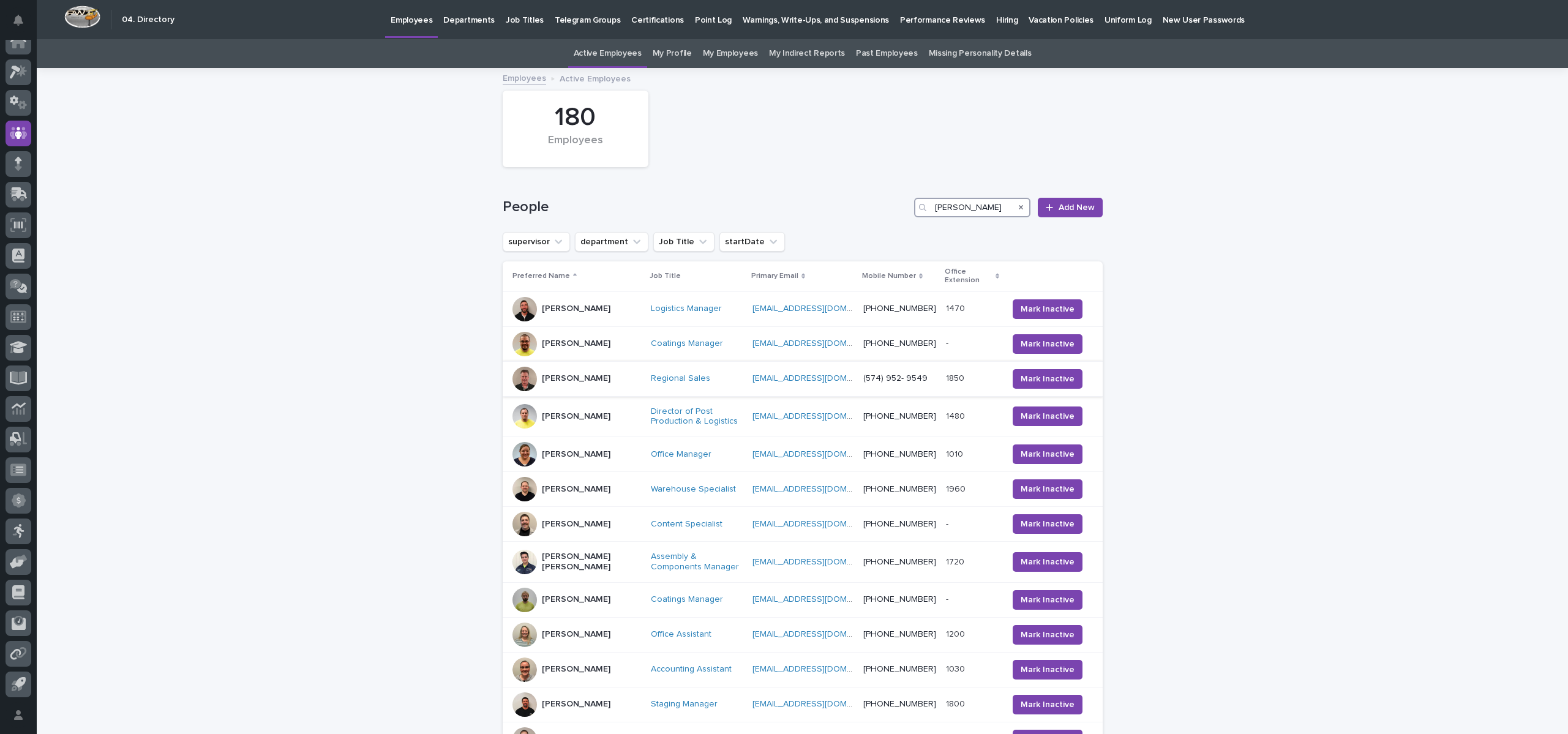
type input "[PERSON_NAME]"
click at [572, 381] on div "[PERSON_NAME]" at bounding box center [576, 377] width 69 height 13
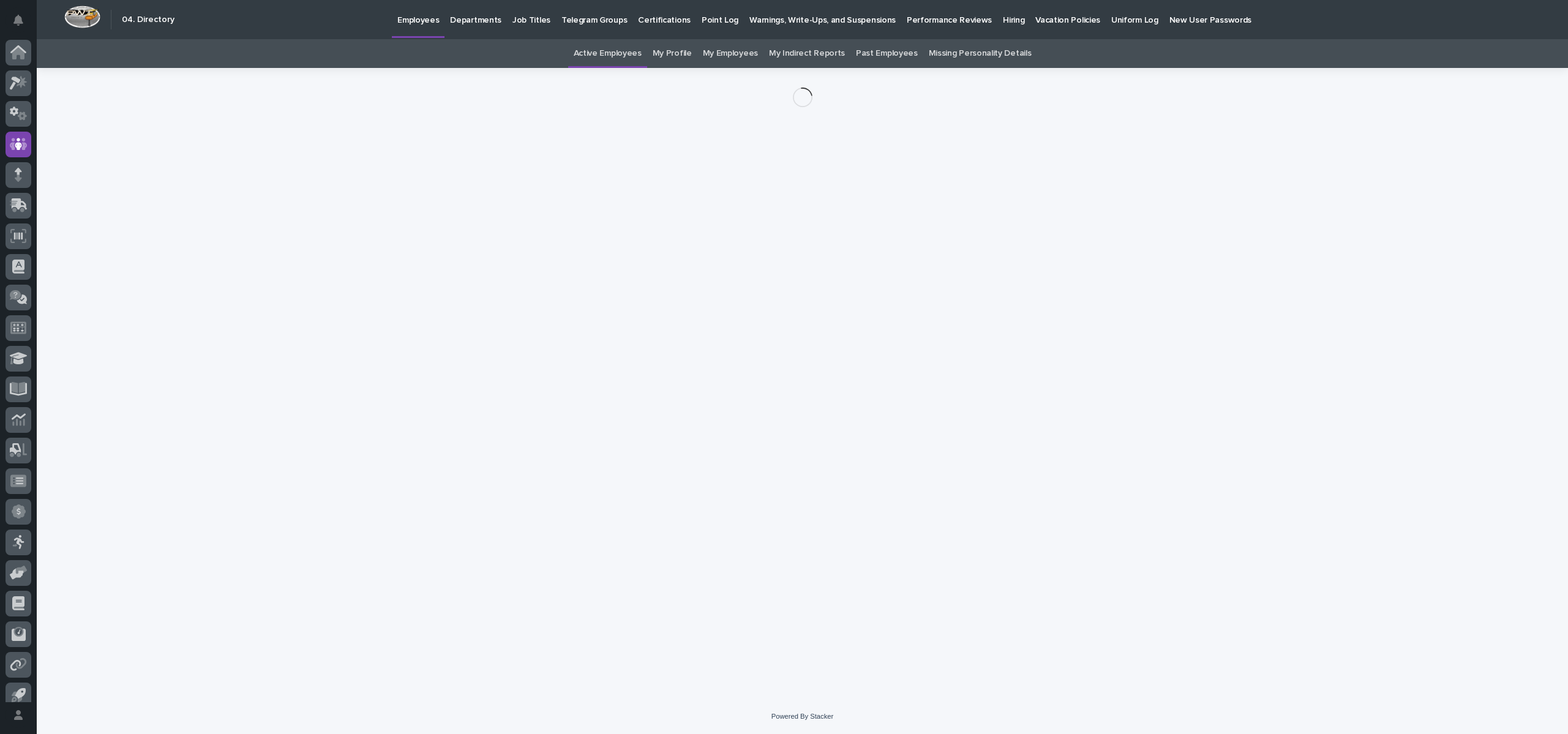
scroll to position [11, 0]
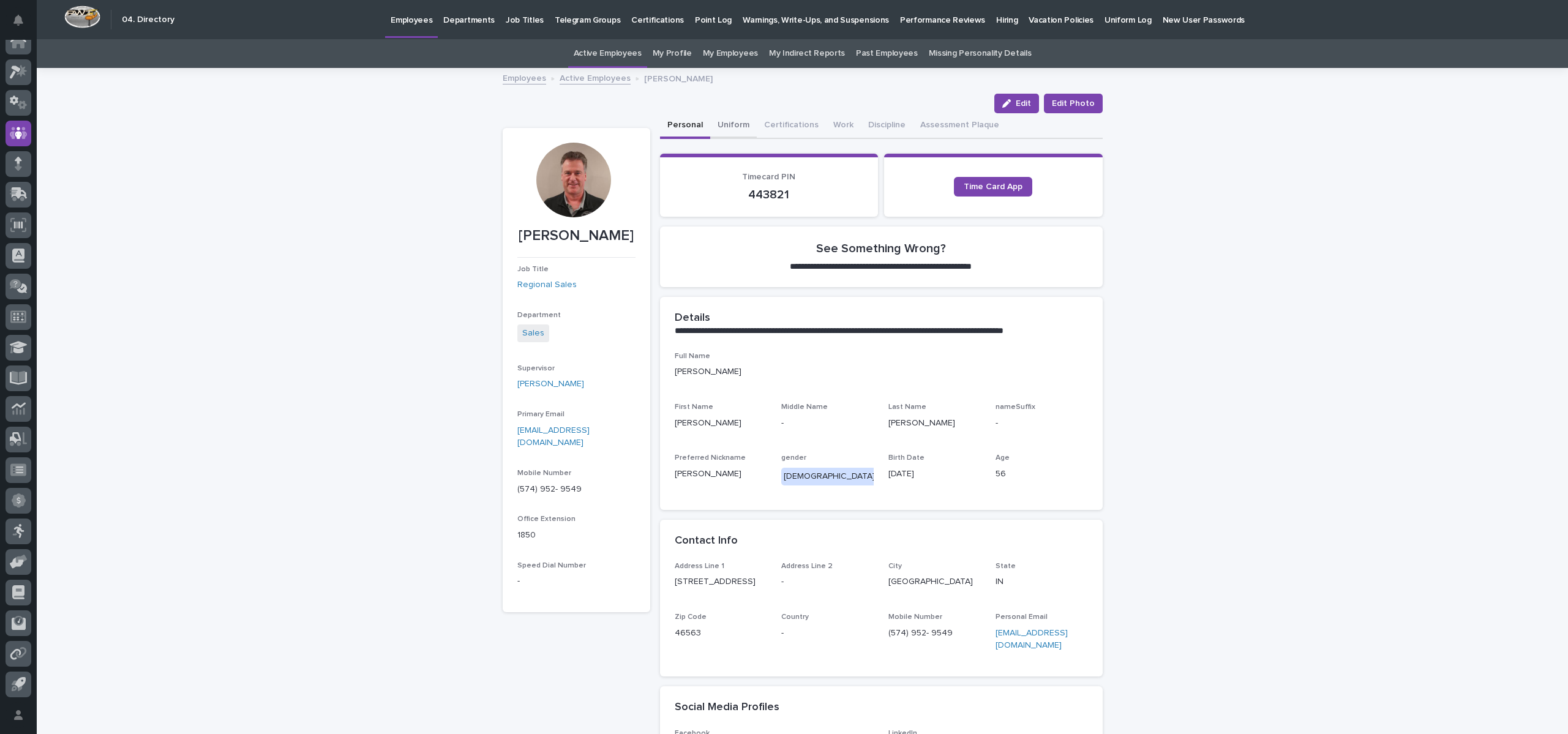
click at [720, 126] on button "Uniform" at bounding box center [733, 126] width 46 height 26
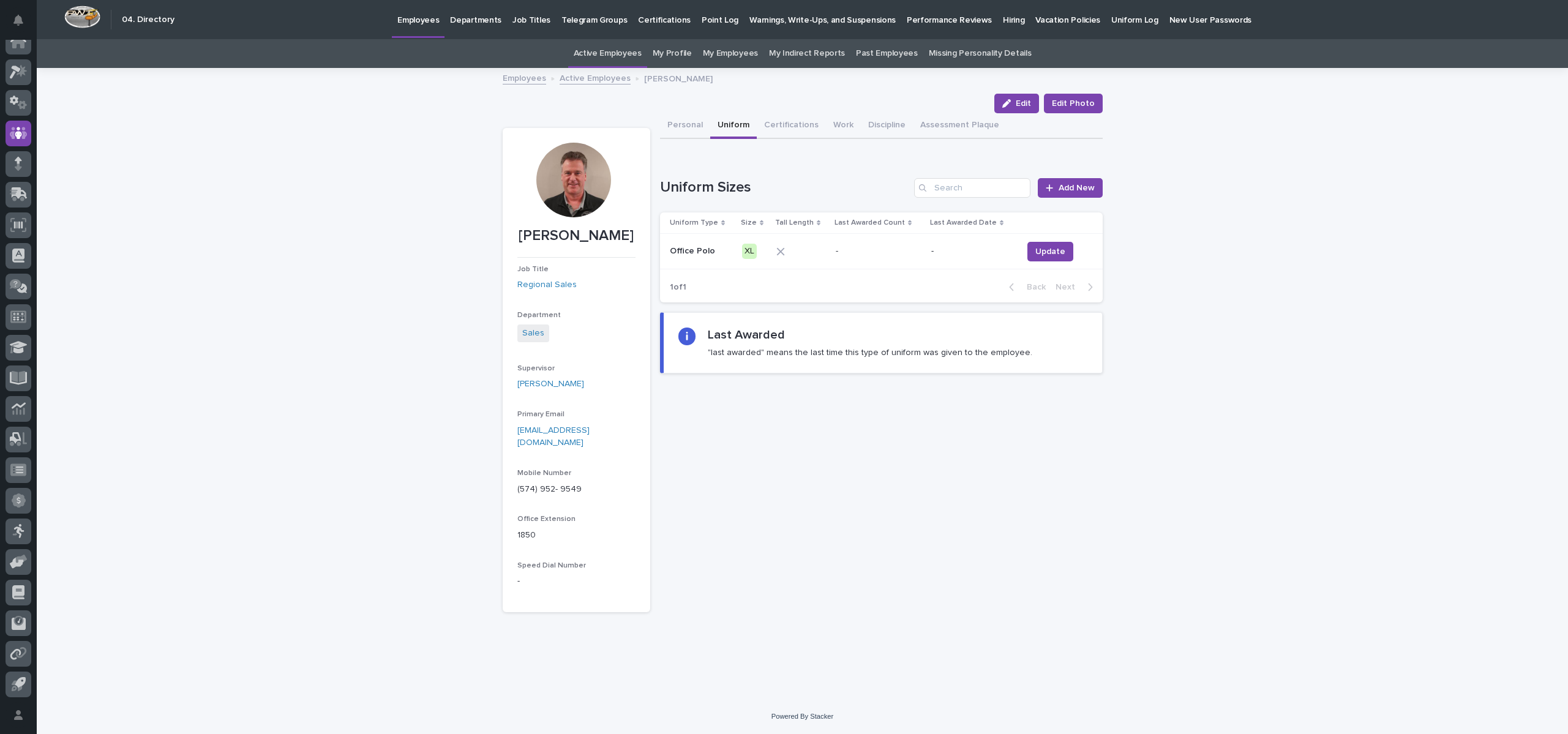
drag, startPoint x: 374, startPoint y: 166, endPoint x: 385, endPoint y: 165, distance: 11.0
click at [380, 166] on div "Loading... Saving… Loading... Saving… [PERSON_NAME] Edit Edit Photo Edit Edit P…" at bounding box center [803, 385] width 1531 height 630
click at [496, 75] on div "Employees Active Employees [PERSON_NAME]" at bounding box center [802, 79] width 612 height 17
click at [537, 77] on link "Employees" at bounding box center [524, 77] width 44 height 14
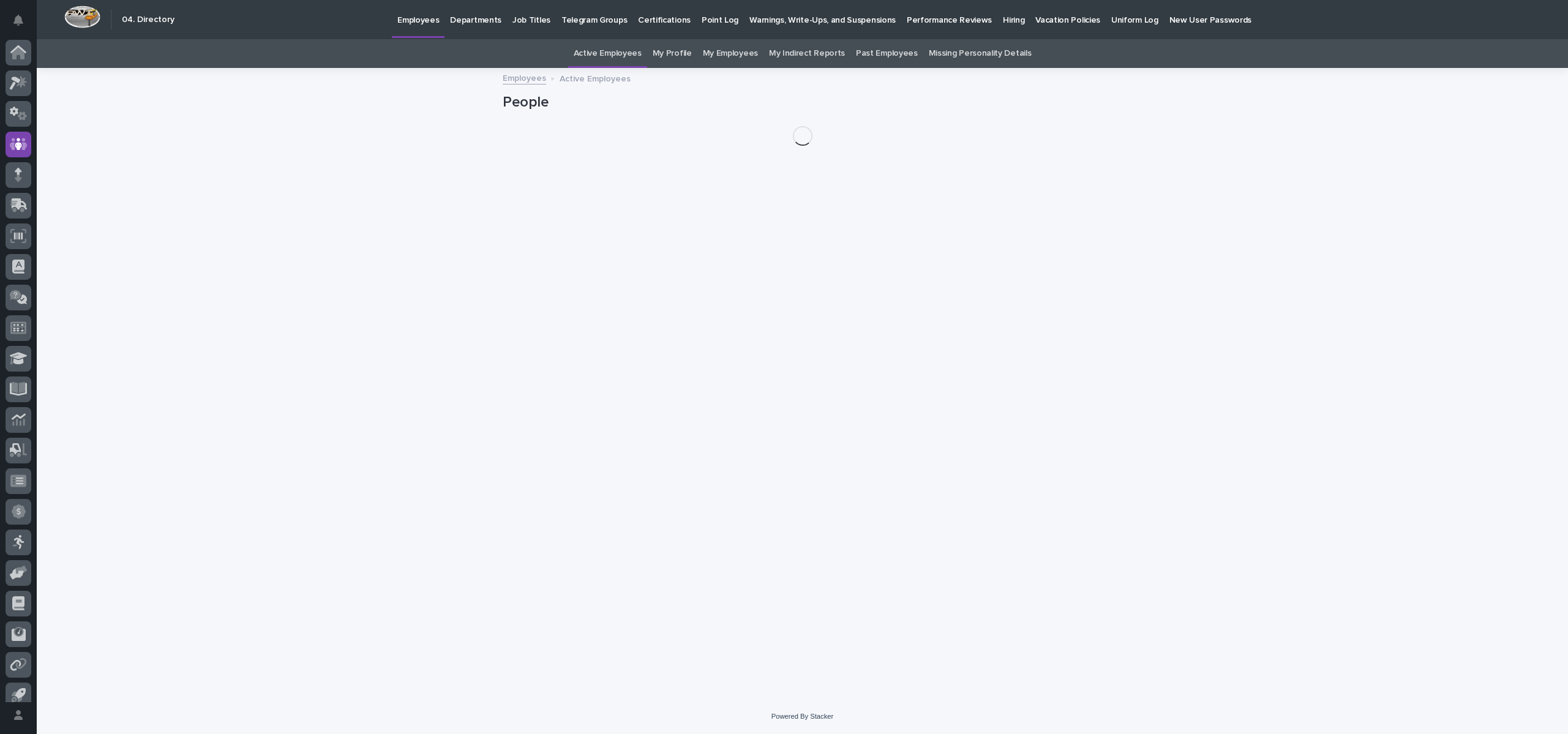
scroll to position [11, 0]
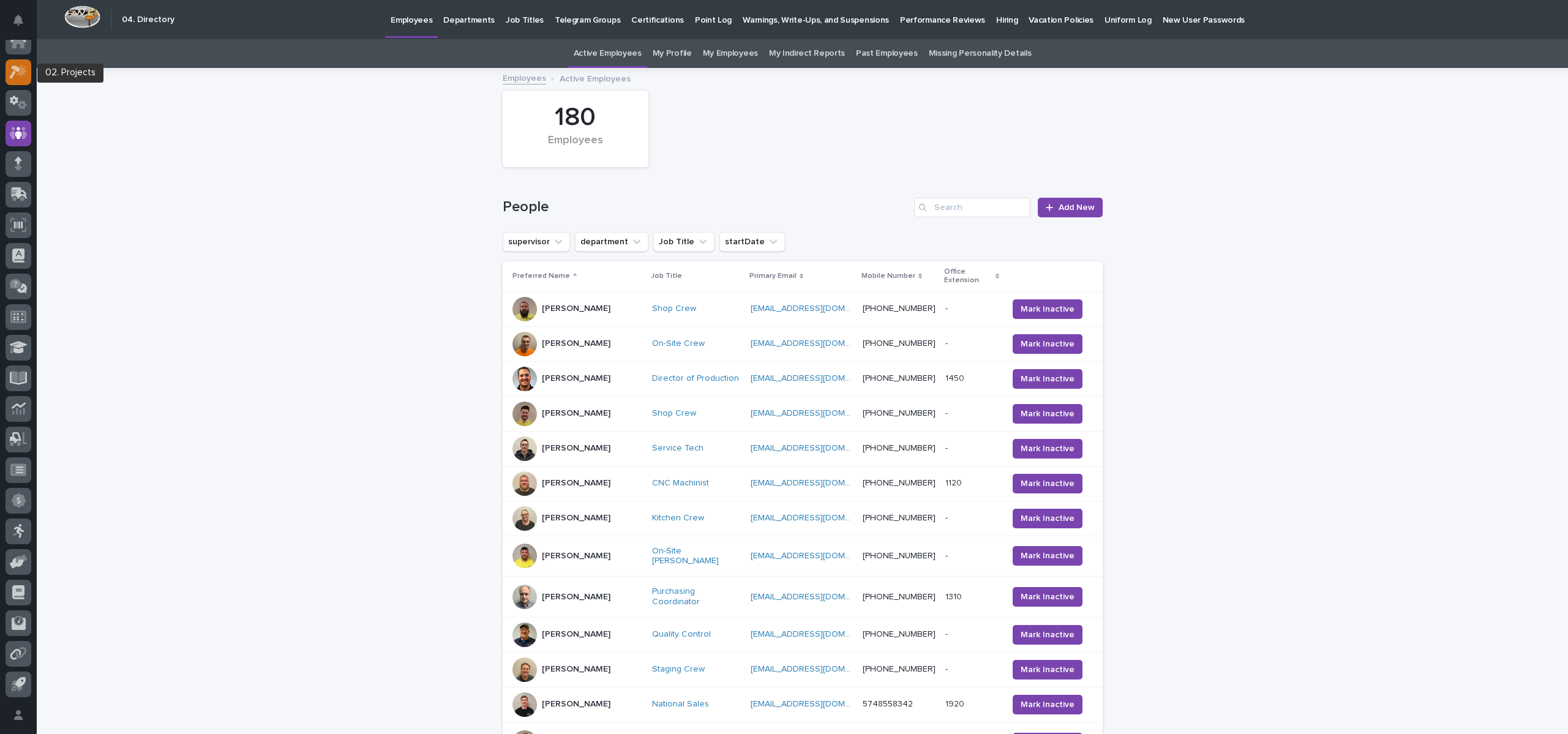
click at [28, 67] on div at bounding box center [18, 72] width 26 height 26
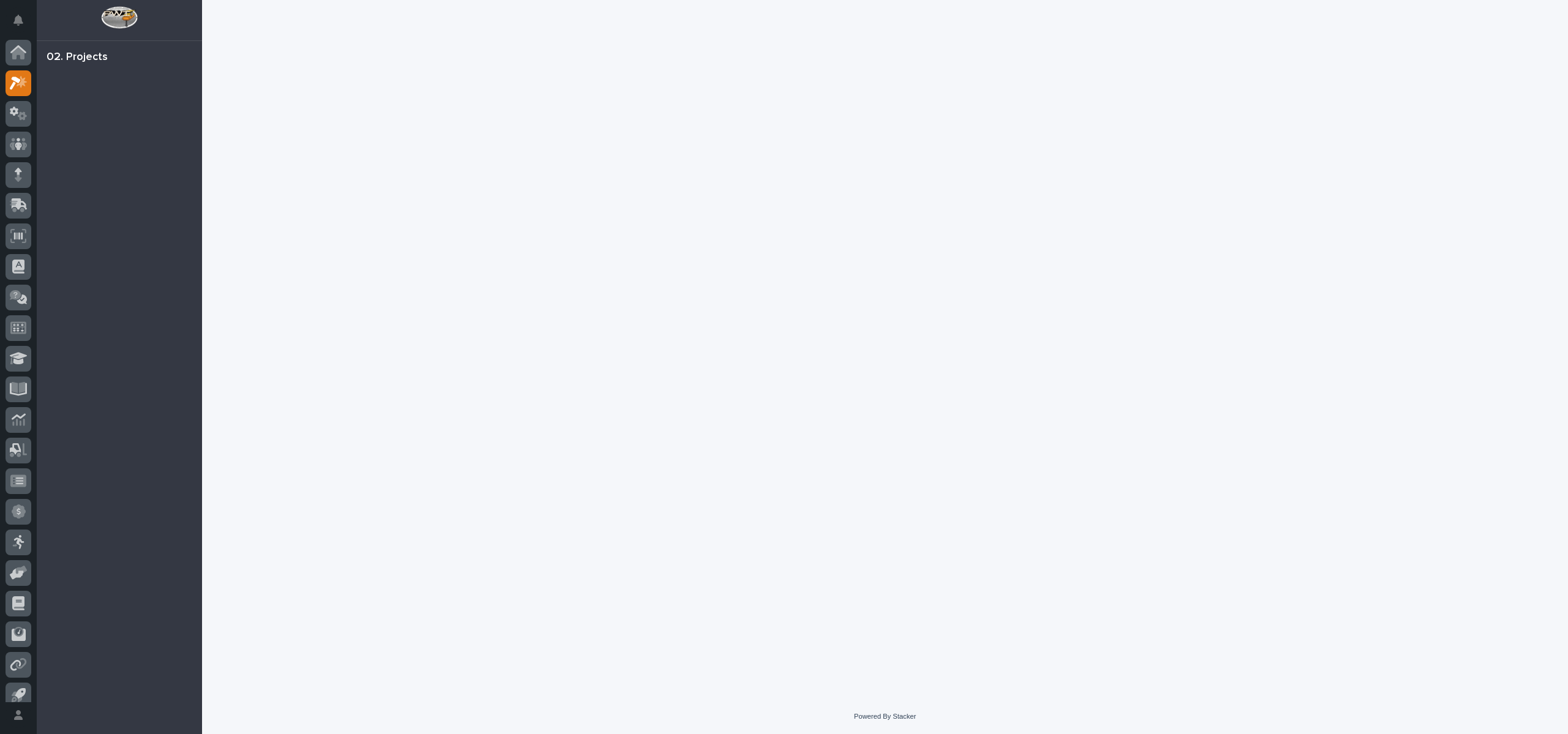
scroll to position [11, 0]
